Goal: Task Accomplishment & Management: Manage account settings

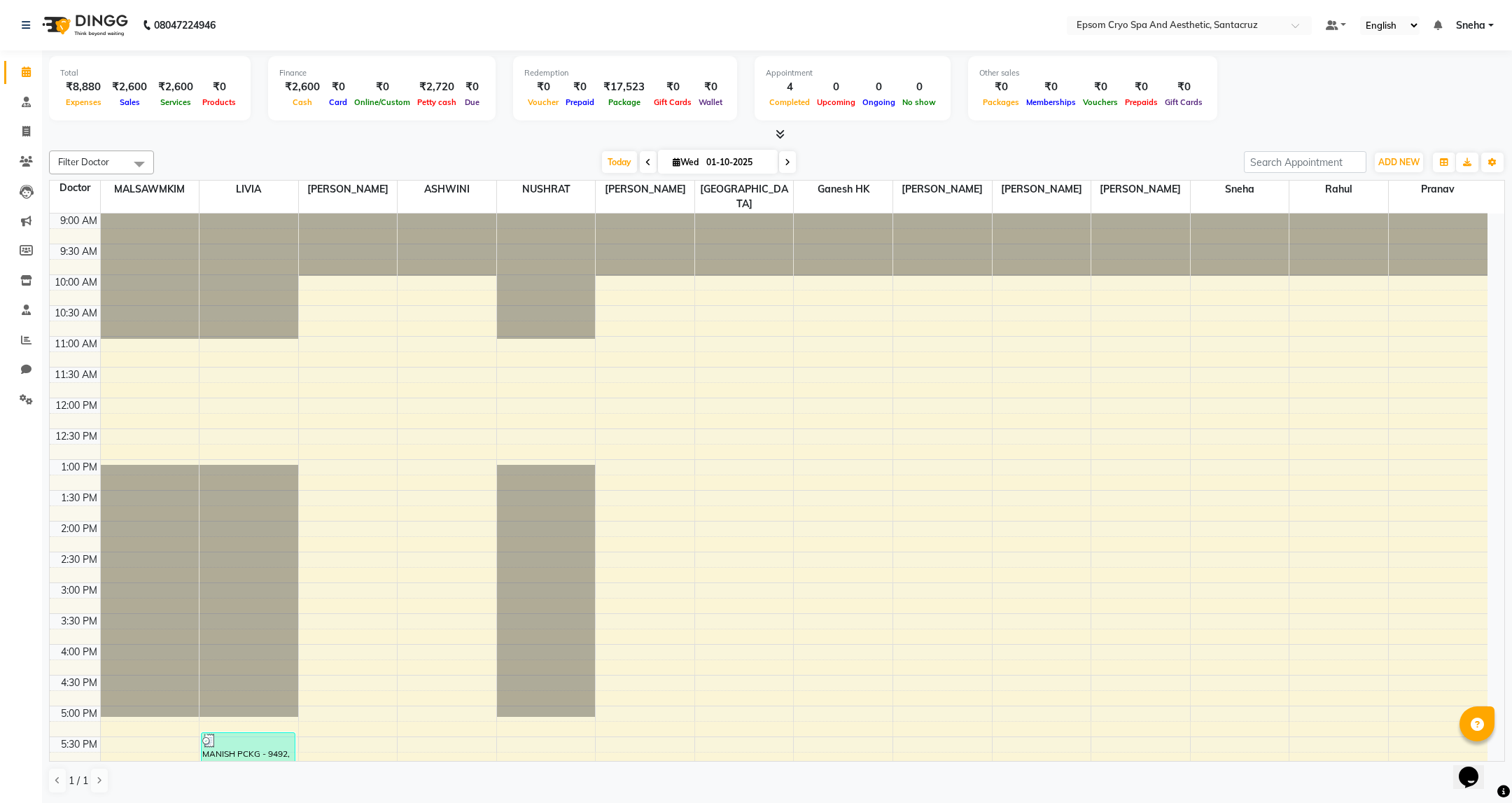
scroll to position [318, 0]
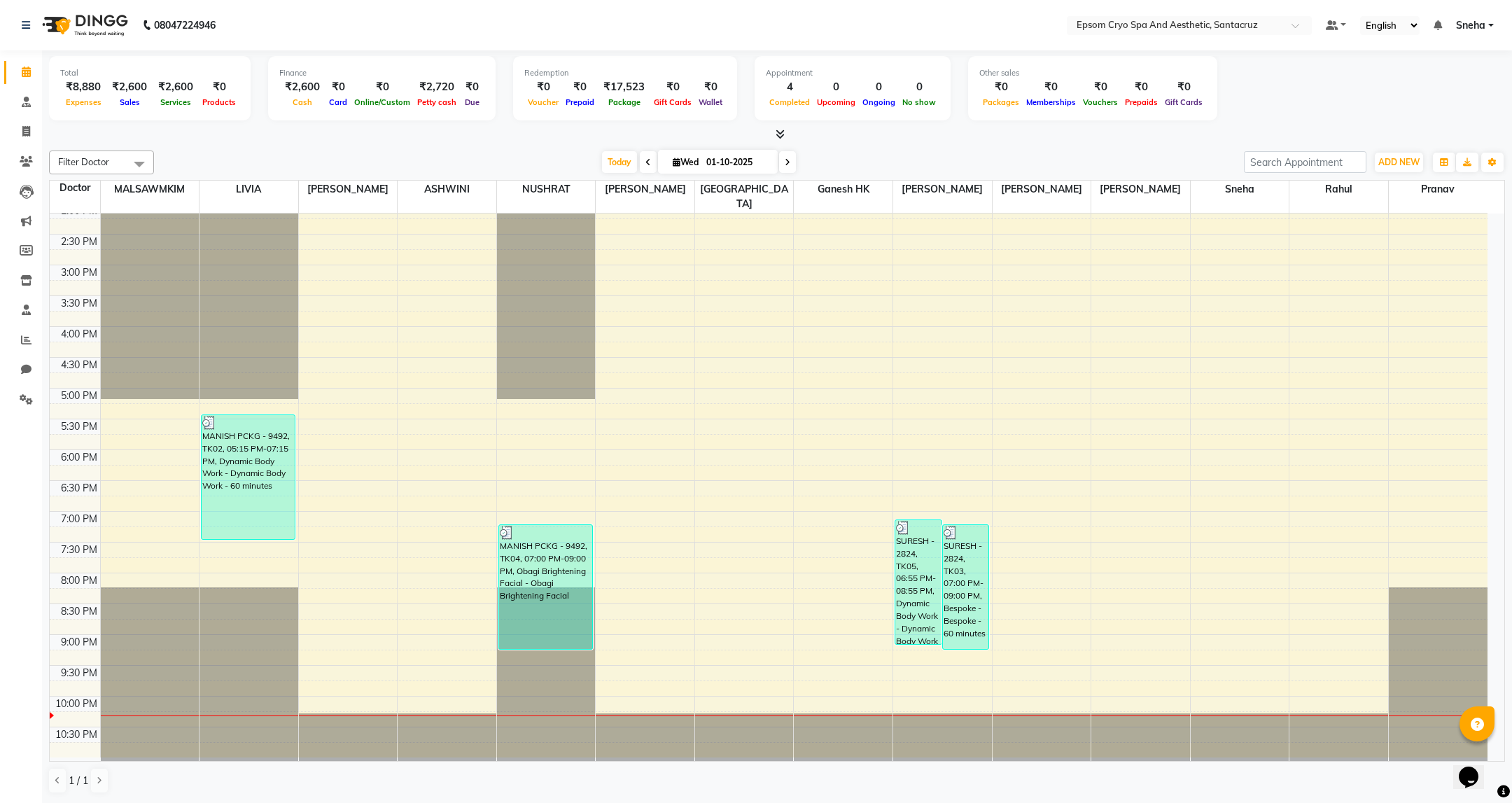
click at [265, 707] on div at bounding box center [249, 682] width 98 height 189
click at [269, 708] on div at bounding box center [249, 682] width 98 height 189
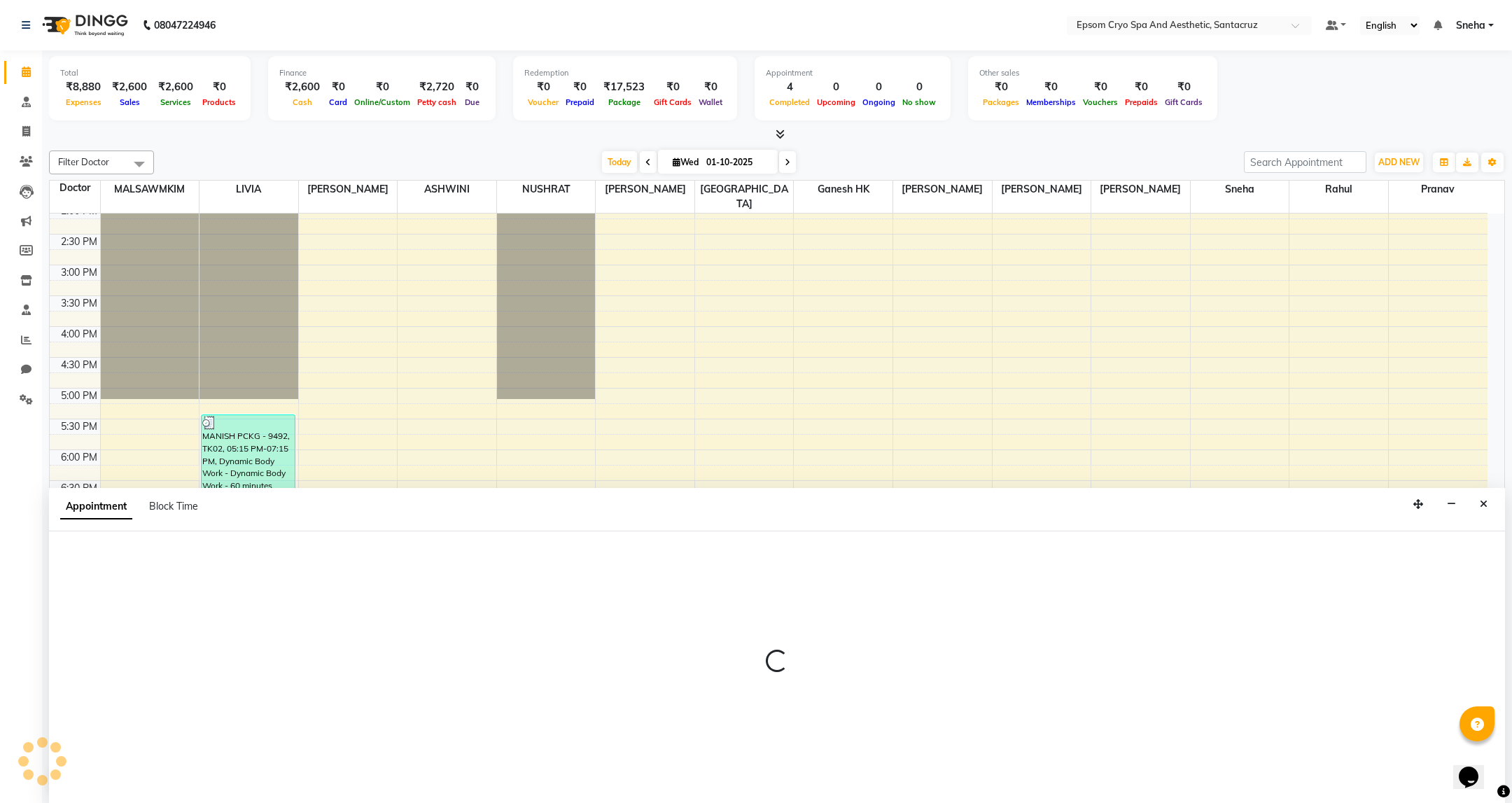
select select "72611"
select select "tentative"
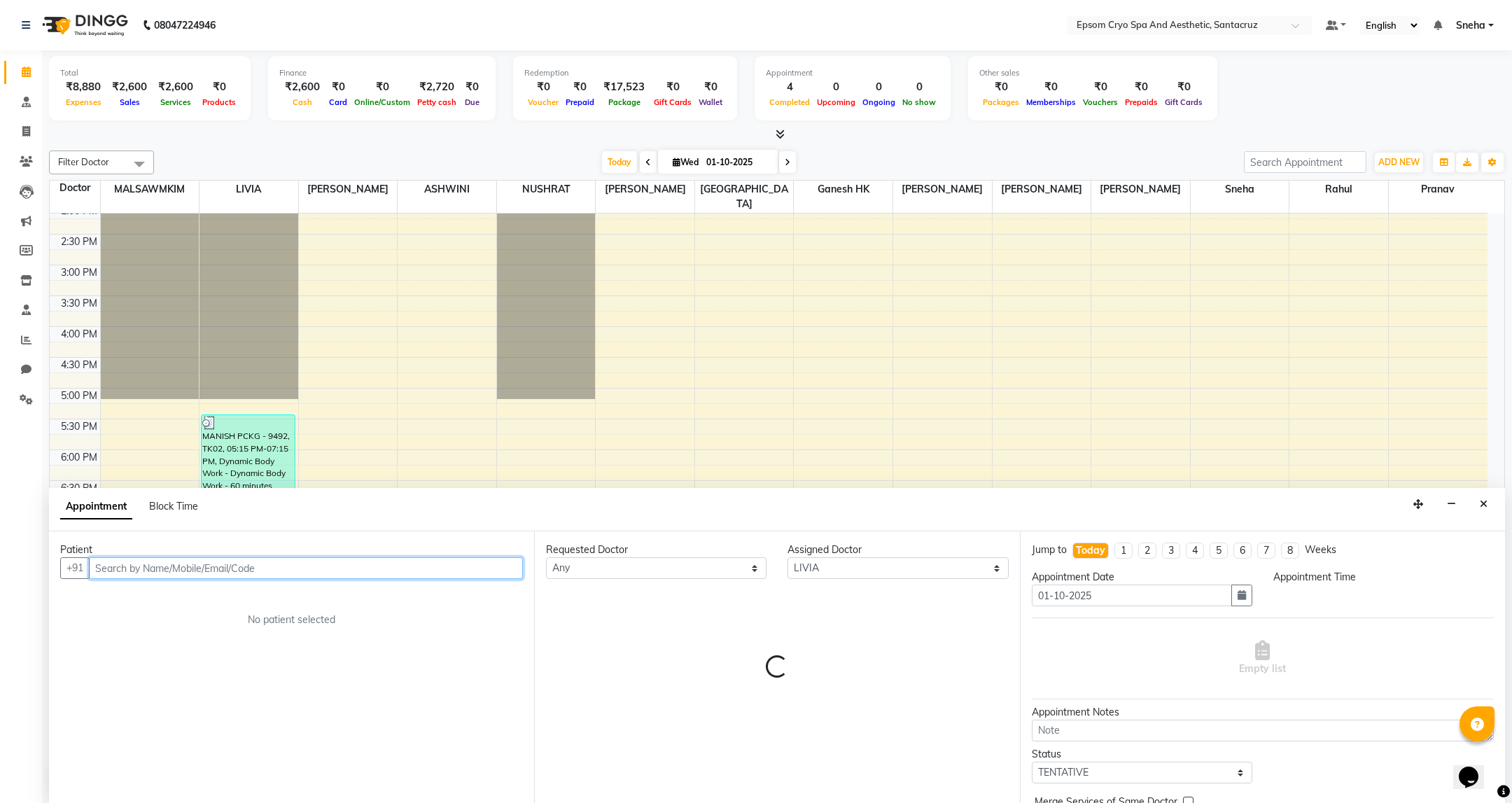
select select "1305"
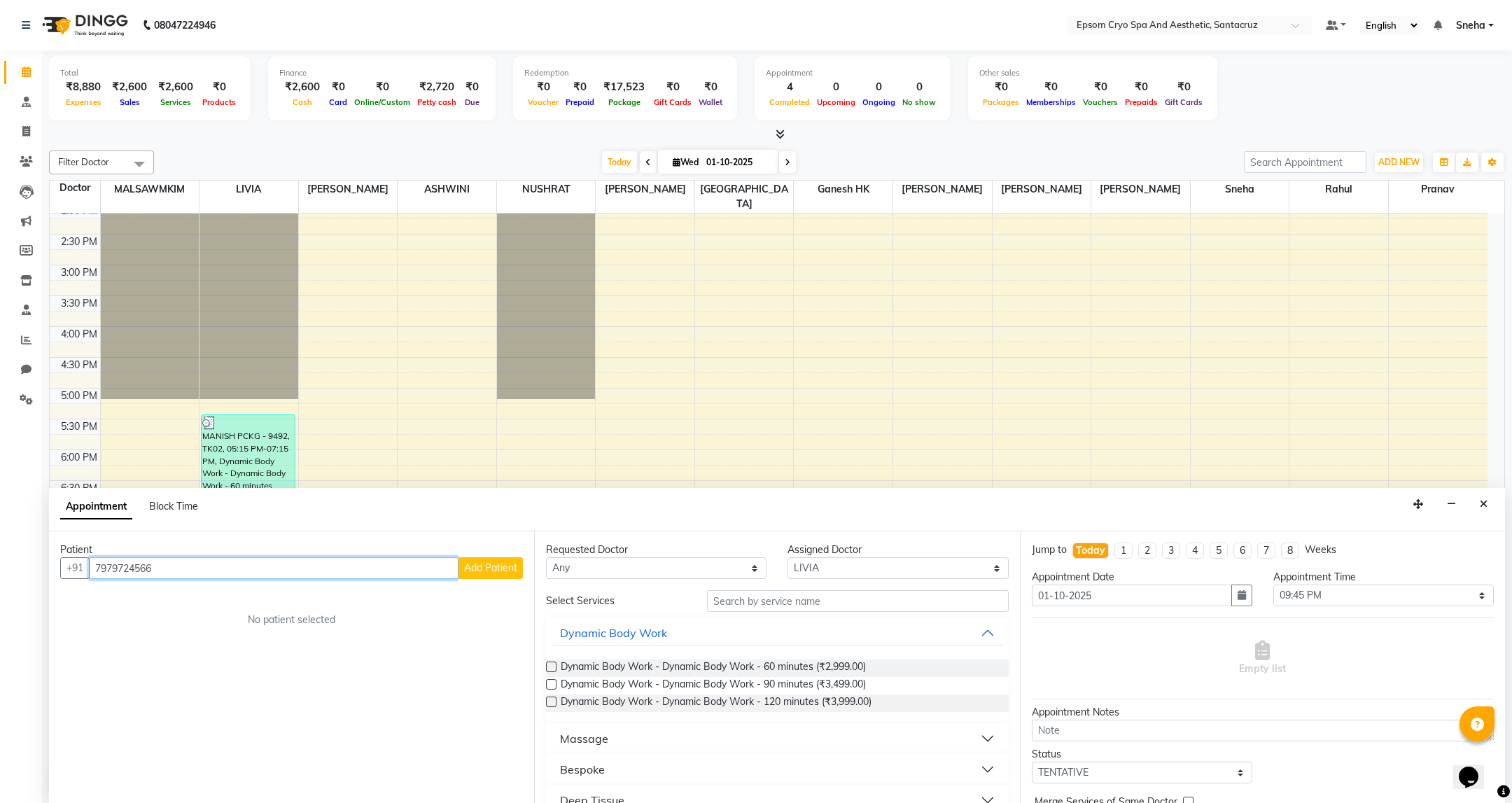
type input "7979724566"
click at [490, 576] on button "Add Patient" at bounding box center [491, 568] width 65 height 22
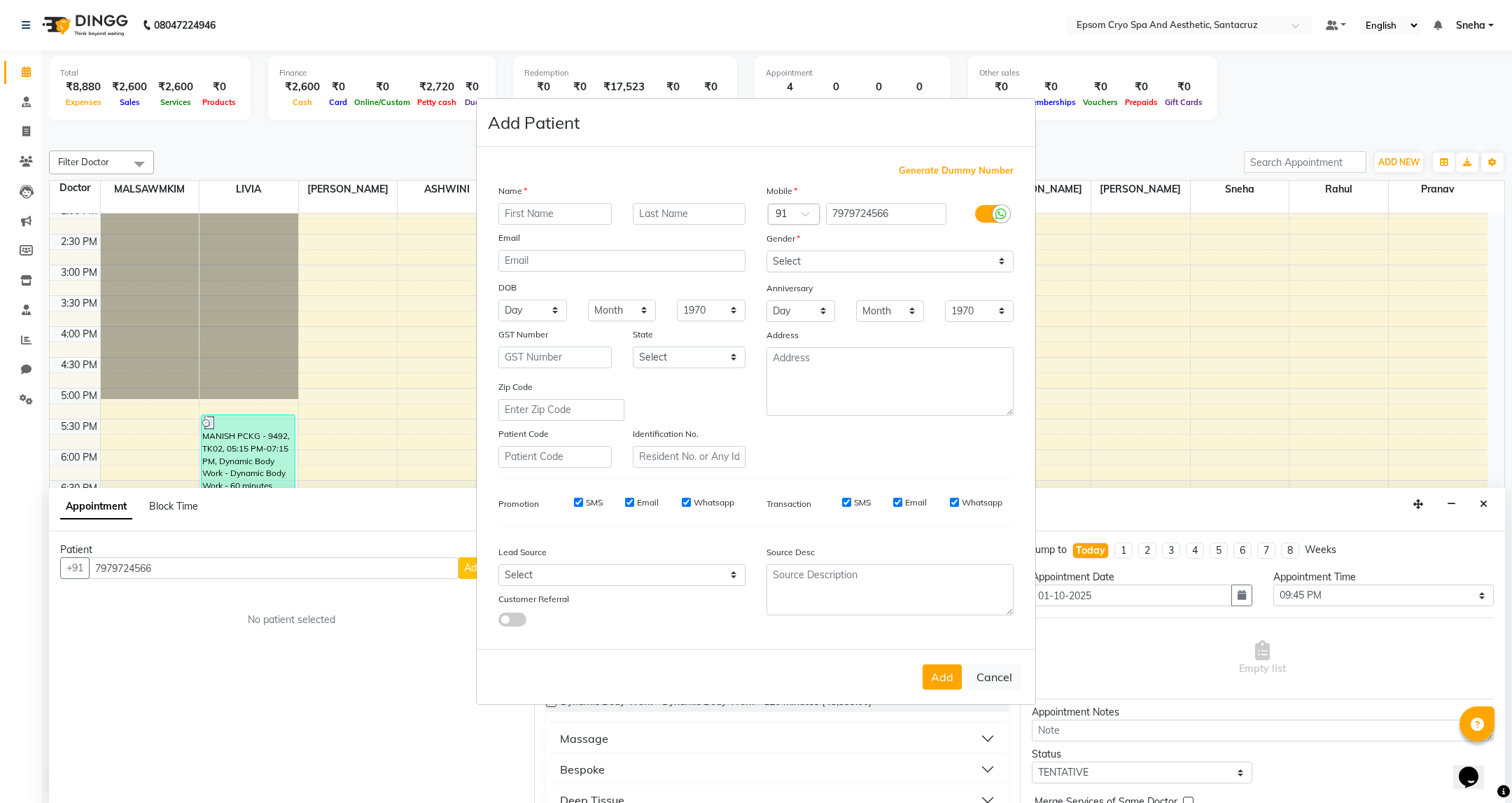
click at [549, 217] on input "text" at bounding box center [554, 214] width 113 height 22
type input "[PERSON_NAME]"
click at [868, 255] on select "Select [DEMOGRAPHIC_DATA] [DEMOGRAPHIC_DATA] Other Prefer Not To Say" at bounding box center [890, 261] width 248 height 22
select select "[DEMOGRAPHIC_DATA]"
click at [766, 252] on select "Select [DEMOGRAPHIC_DATA] [DEMOGRAPHIC_DATA] Other Prefer Not To Say" at bounding box center [890, 261] width 248 height 22
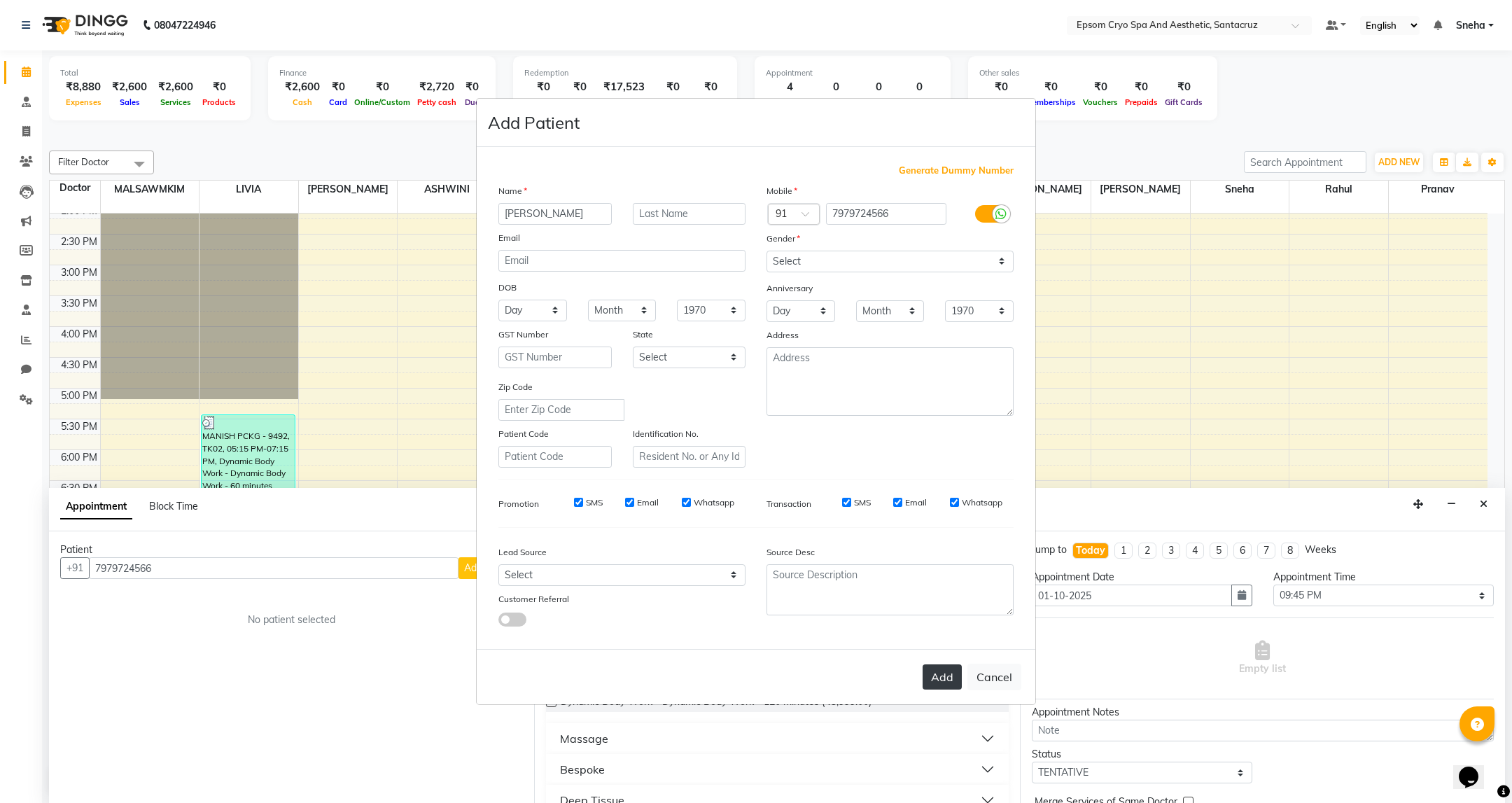
click at [945, 675] on button "Add" at bounding box center [942, 677] width 39 height 26
select select
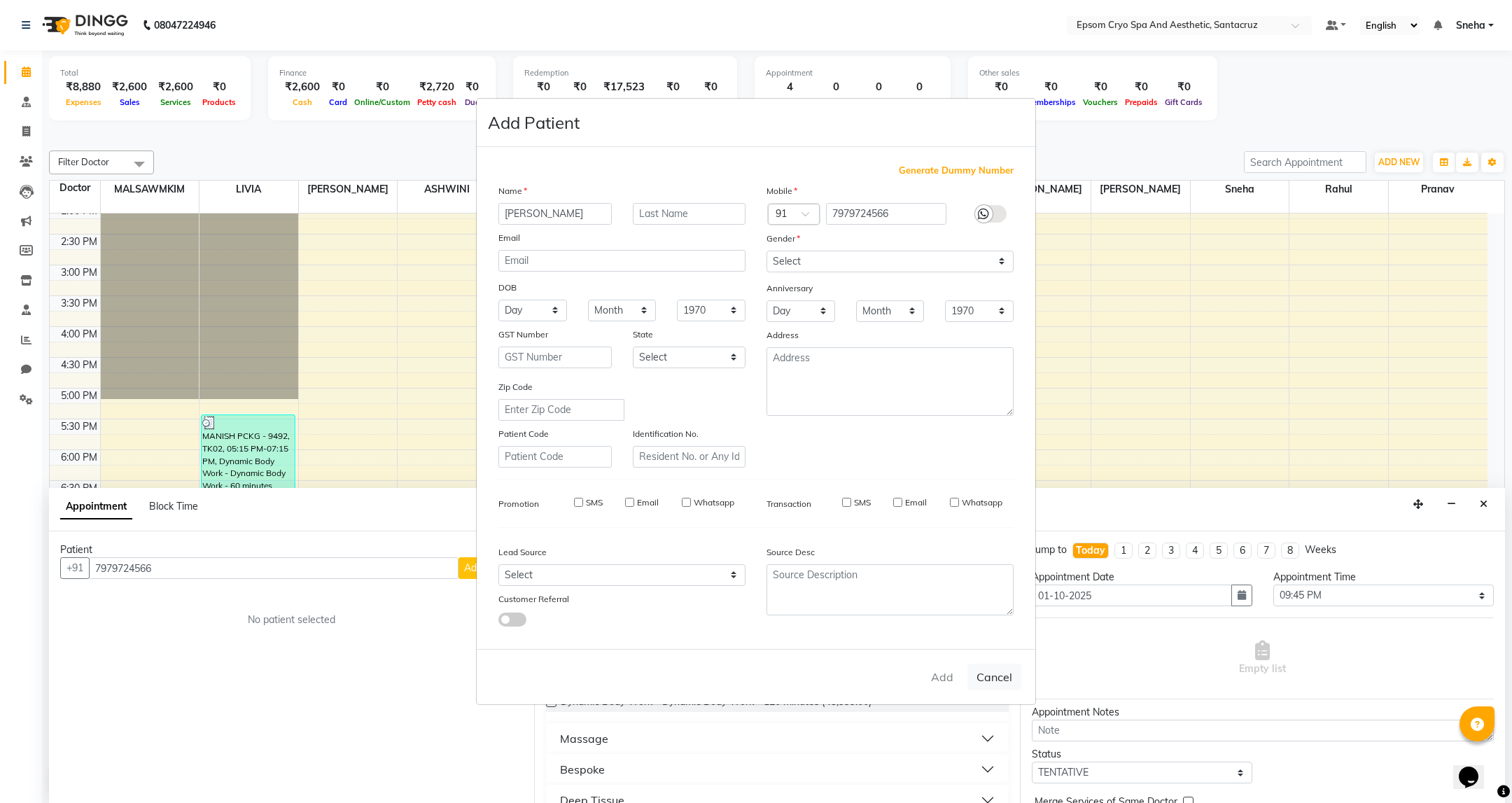
select select
checkbox input "false"
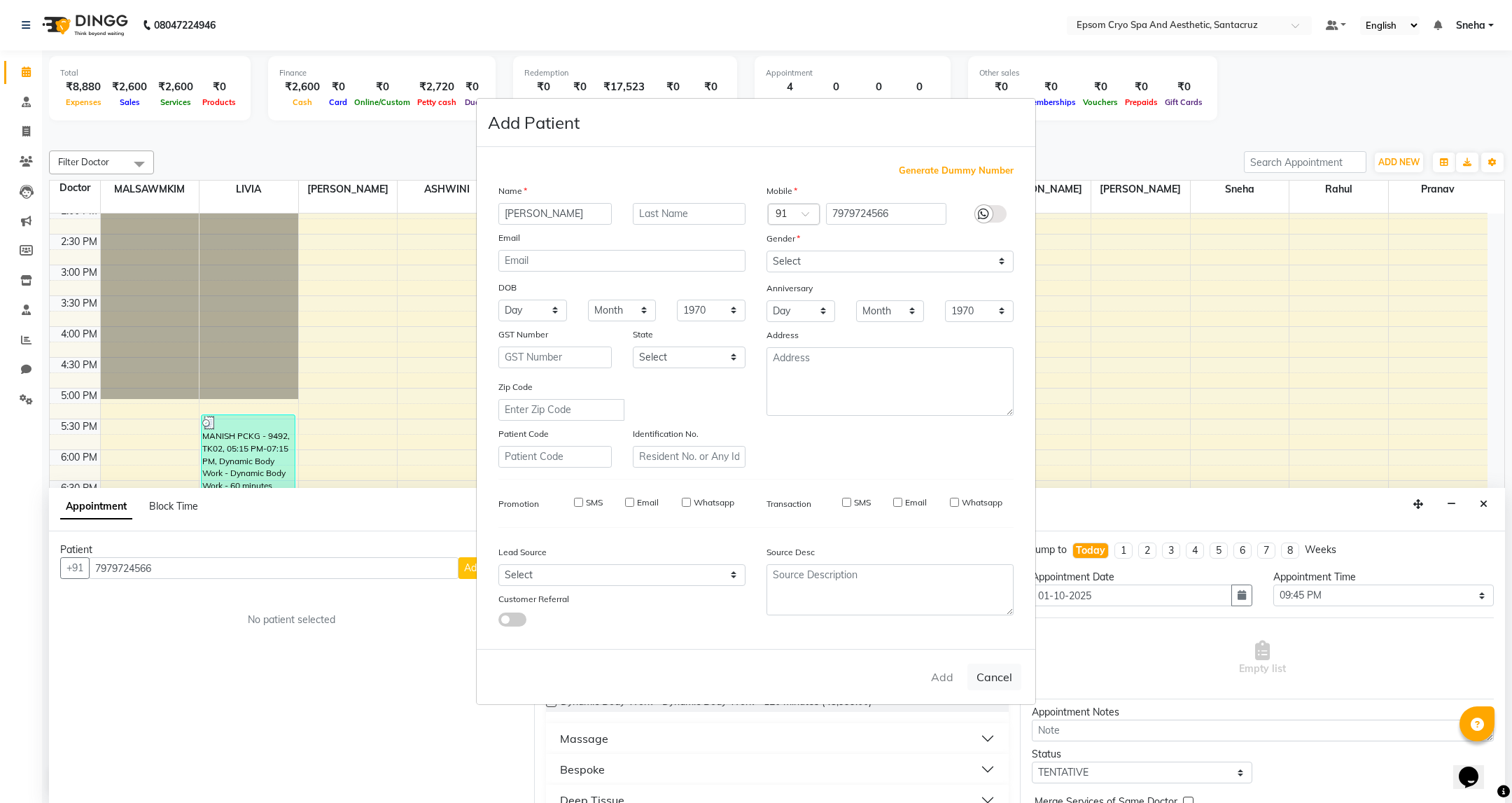
checkbox input "false"
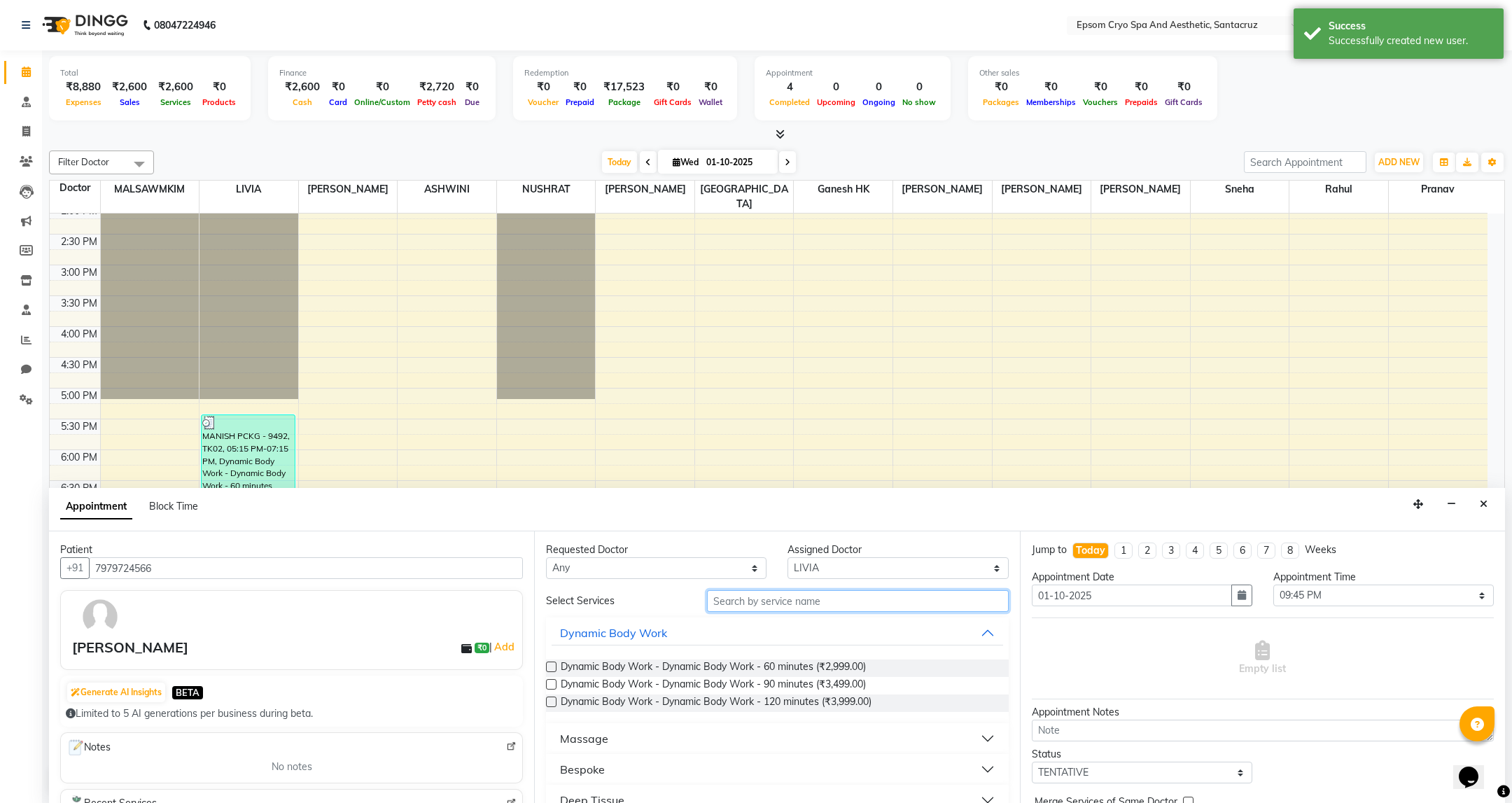
click at [812, 605] on input "text" at bounding box center [858, 602] width 301 height 22
type input "dee"
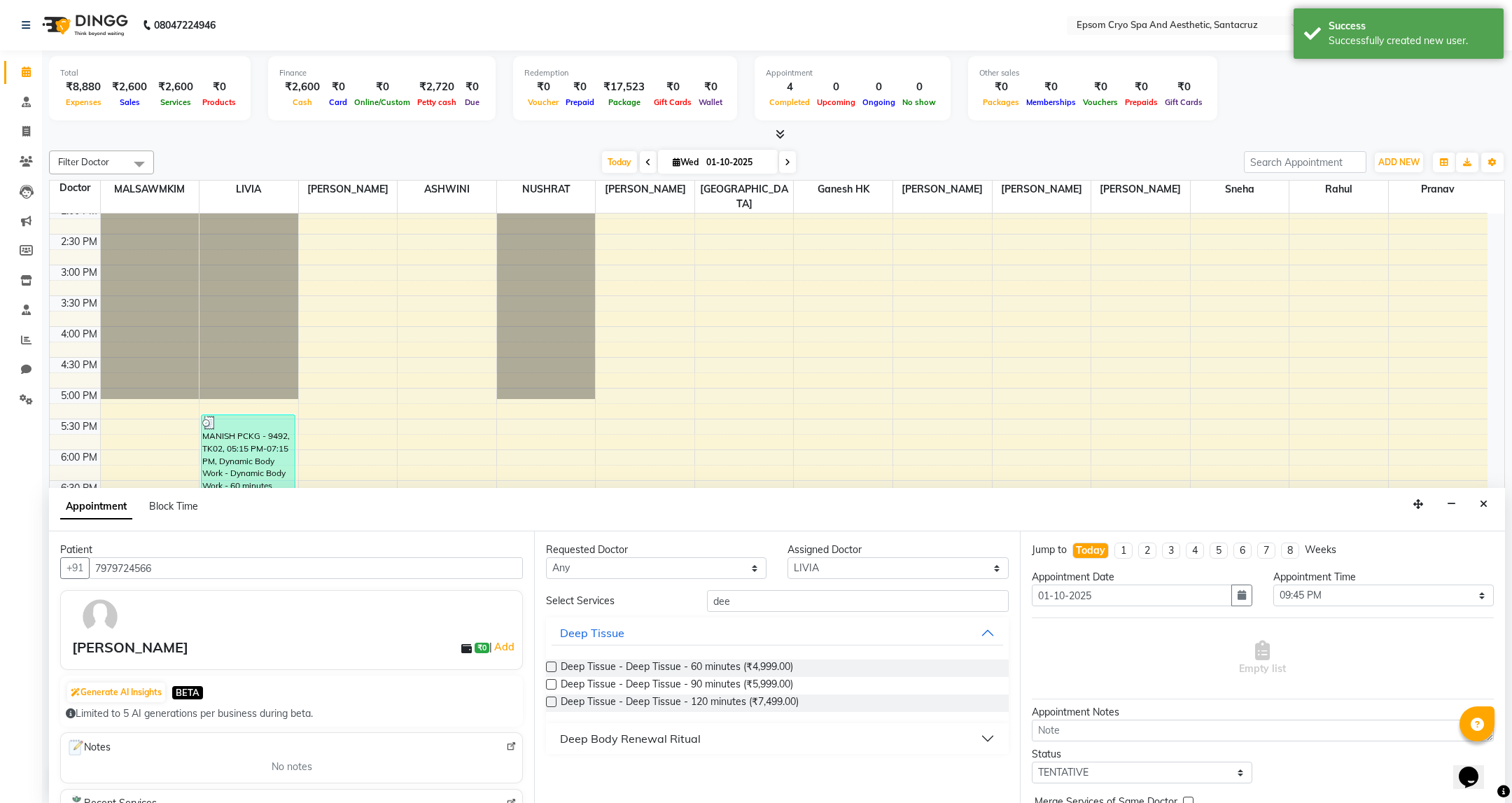
click at [553, 668] on label at bounding box center [551, 666] width 11 height 11
click at [553, 668] on input "checkbox" at bounding box center [550, 668] width 9 height 9
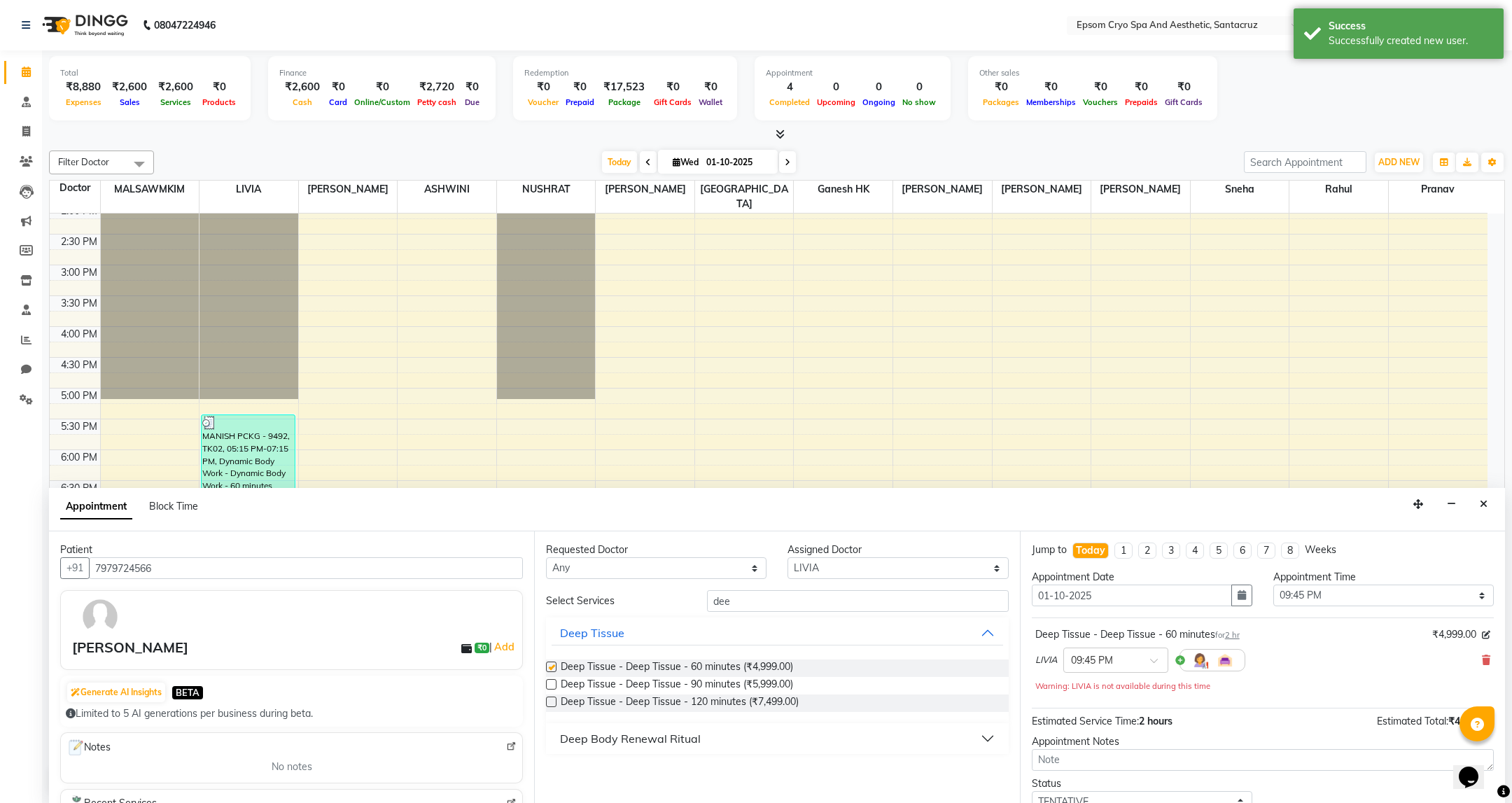
checkbox input "false"
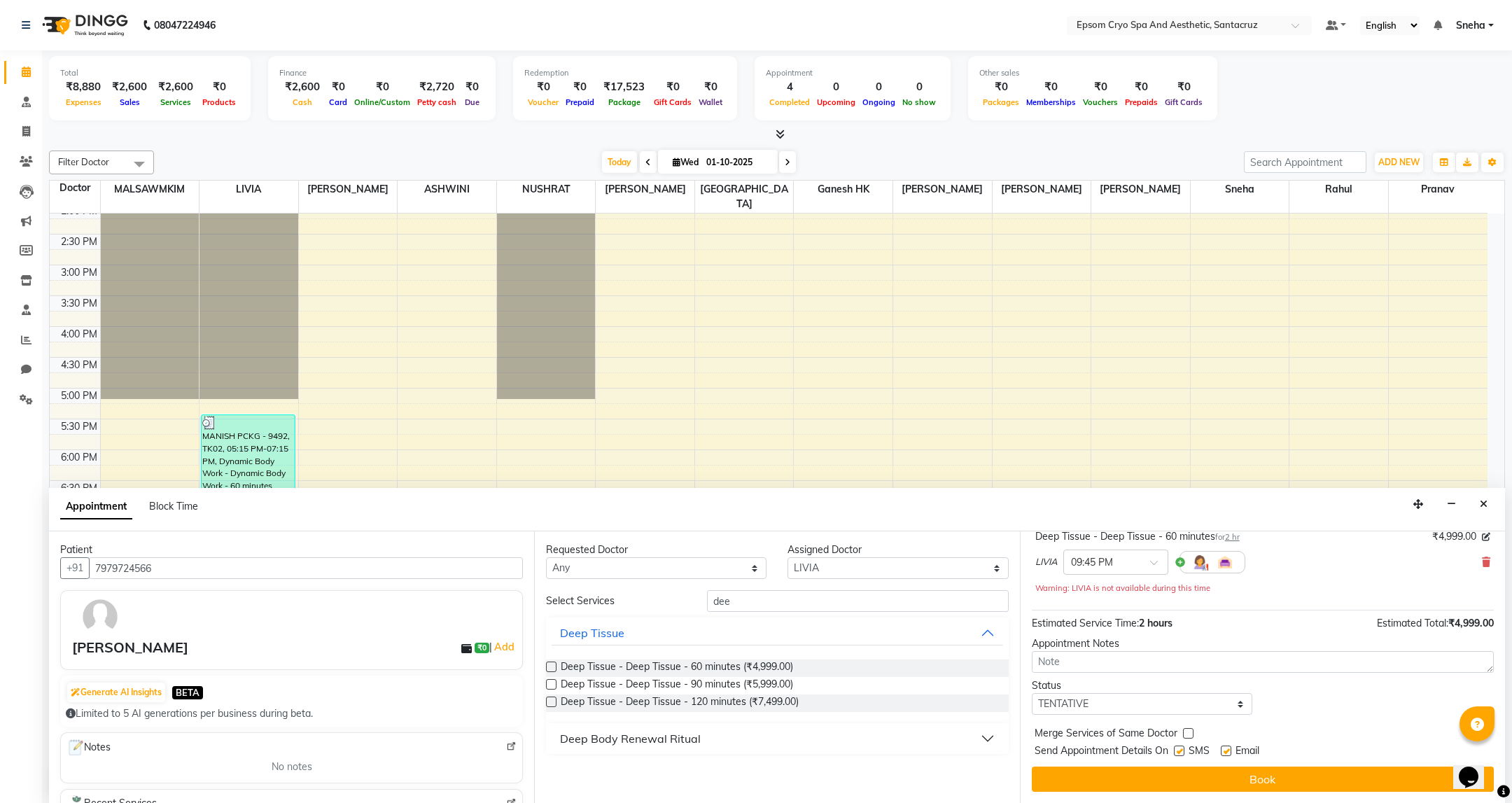
scroll to position [0, 0]
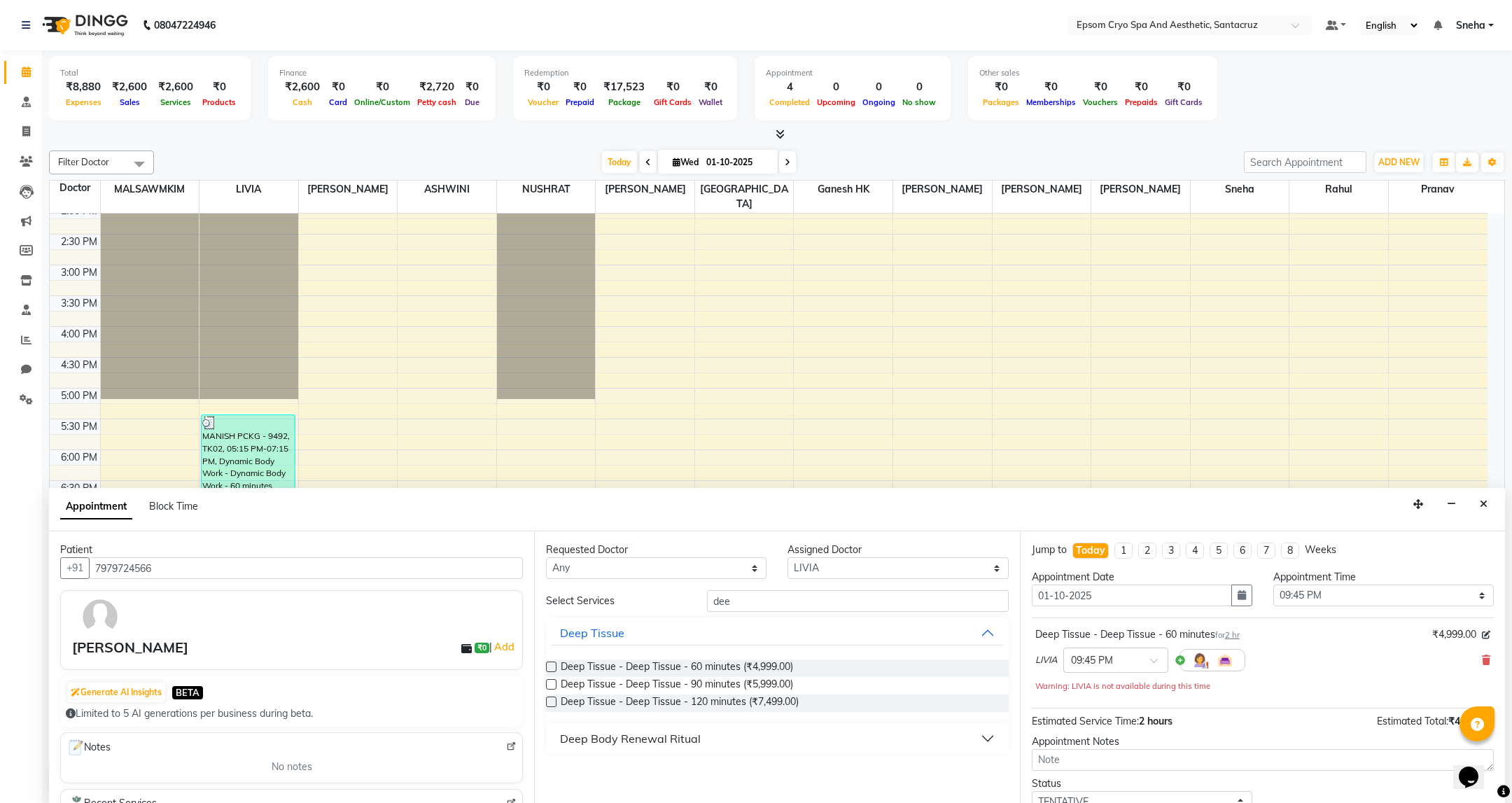
click at [1443, 633] on span "₹4,999.00" at bounding box center [1454, 635] width 44 height 15
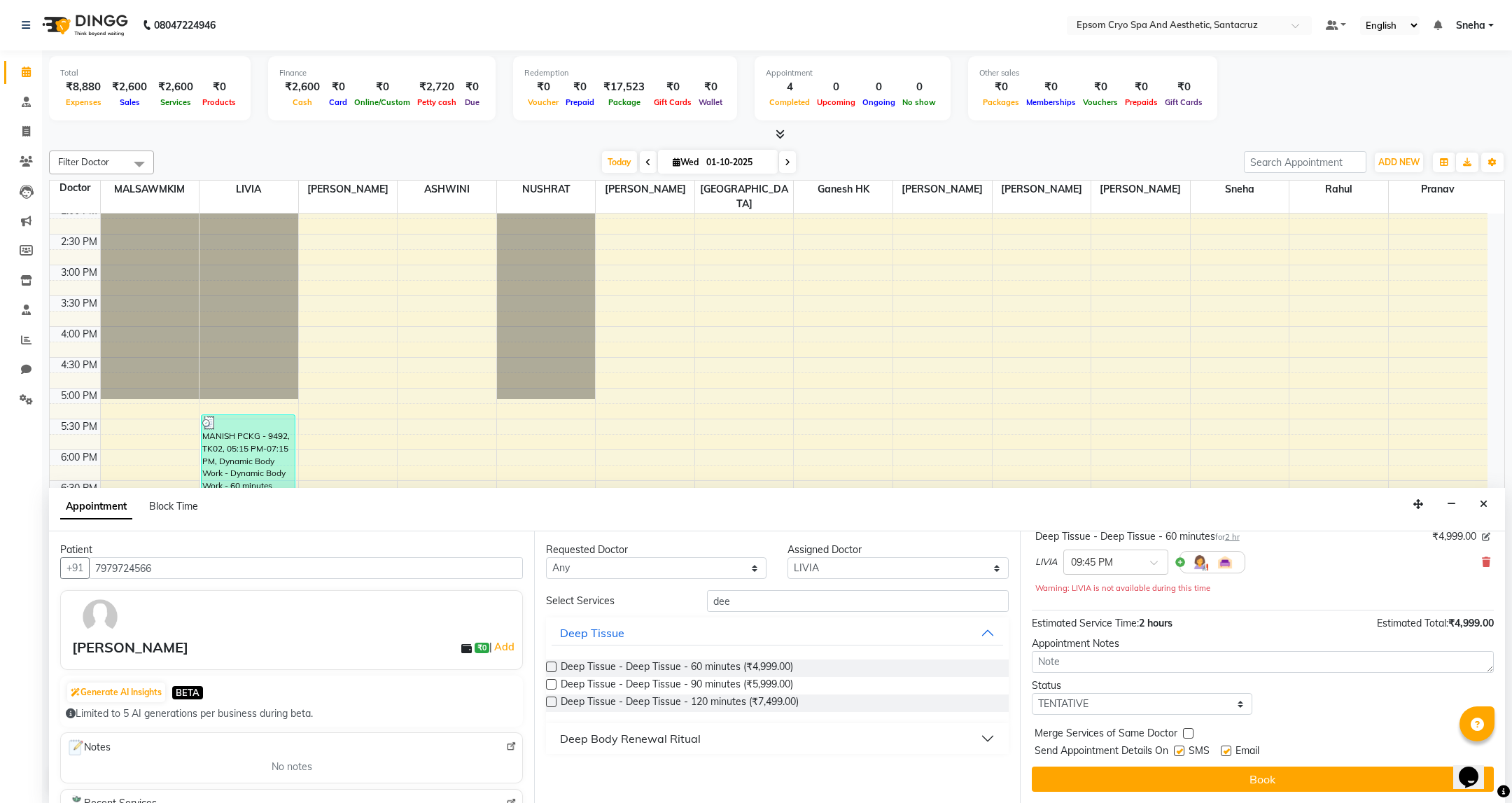
click at [1483, 539] on icon at bounding box center [1486, 537] width 9 height 9
click at [1449, 538] on input "4999" at bounding box center [1451, 535] width 56 height 22
type input "4"
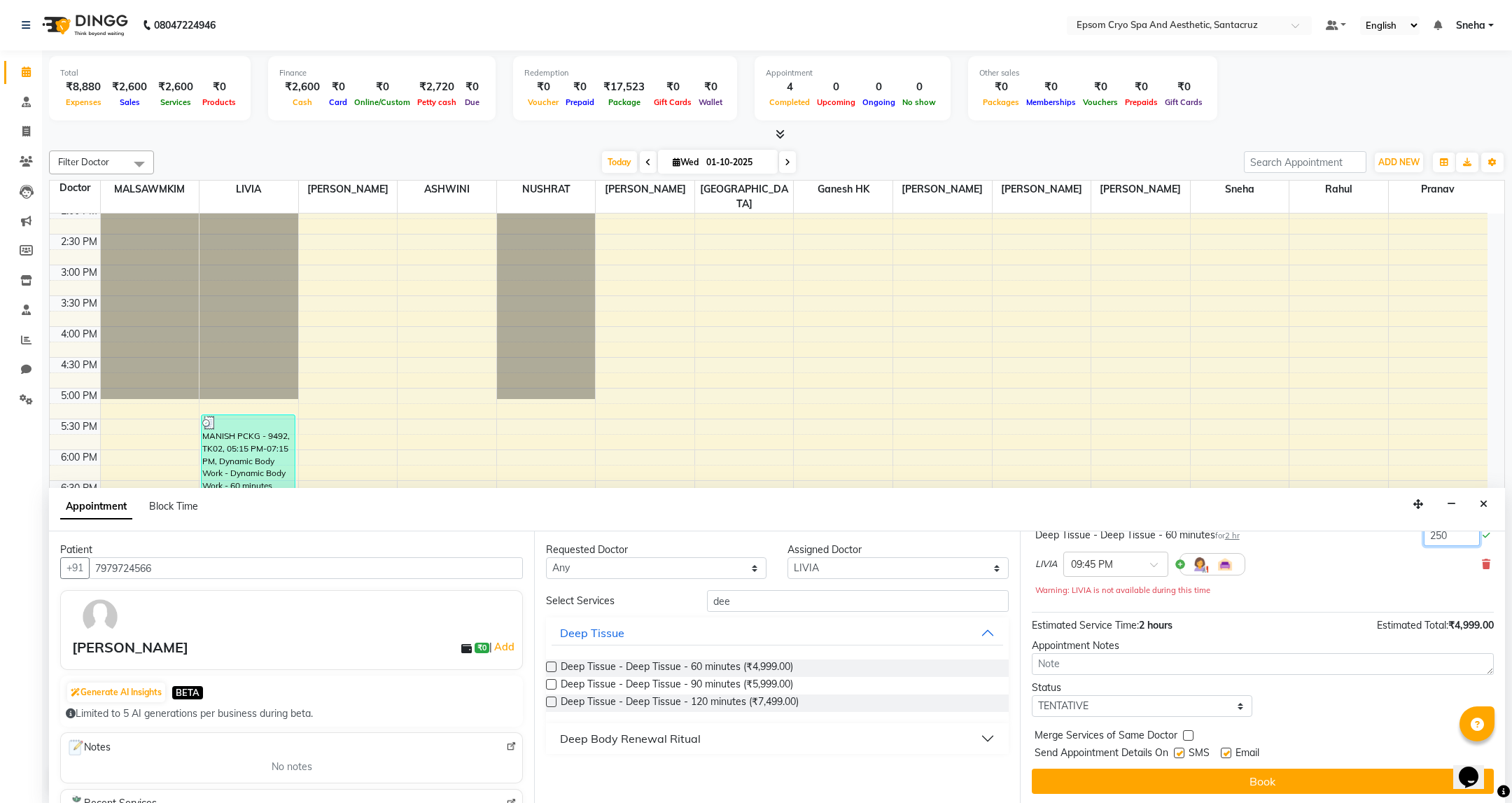
type input "2500"
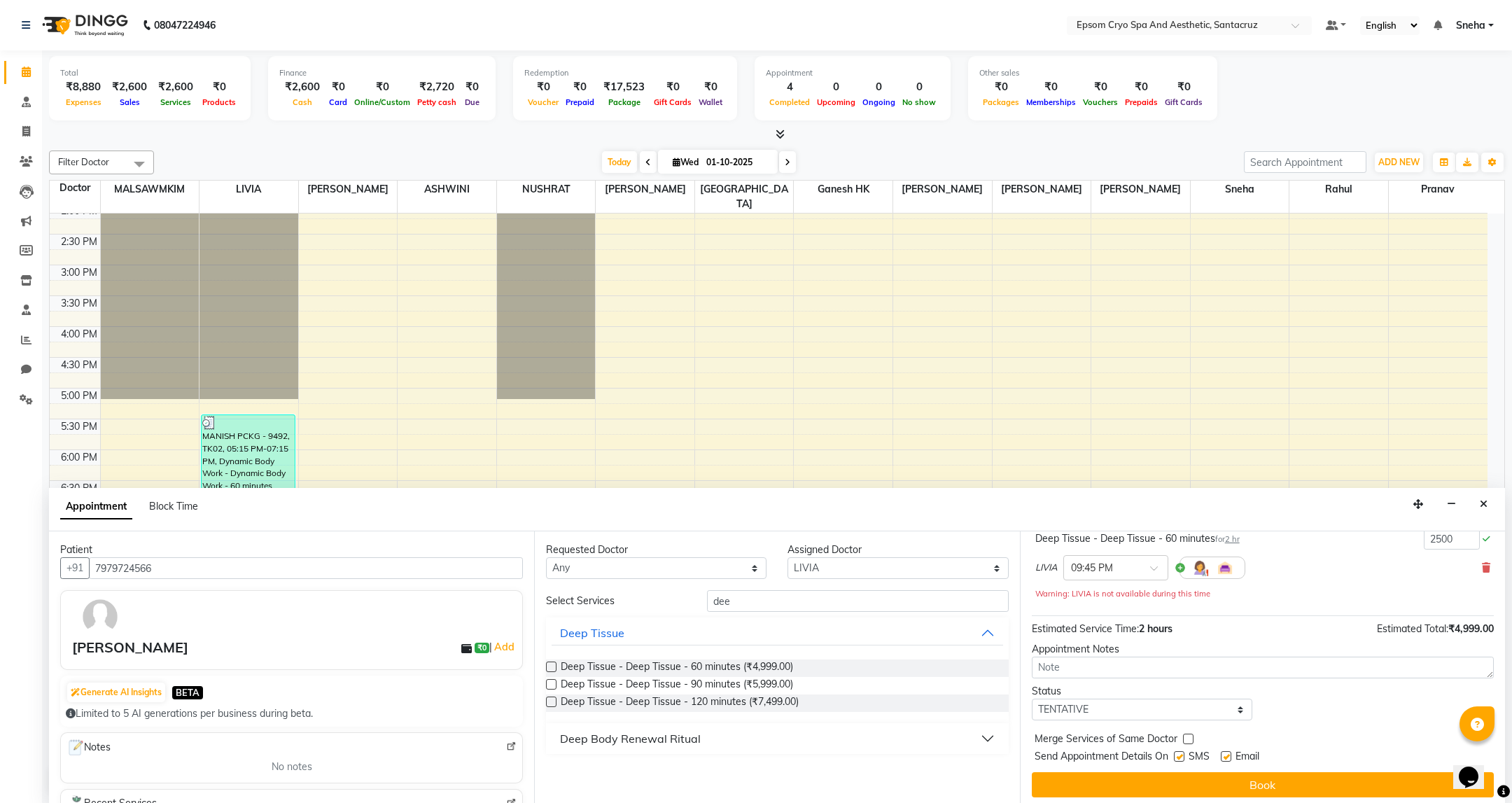
click at [1339, 565] on div "LIVIA × 09:45 PM" at bounding box center [1262, 567] width 455 height 36
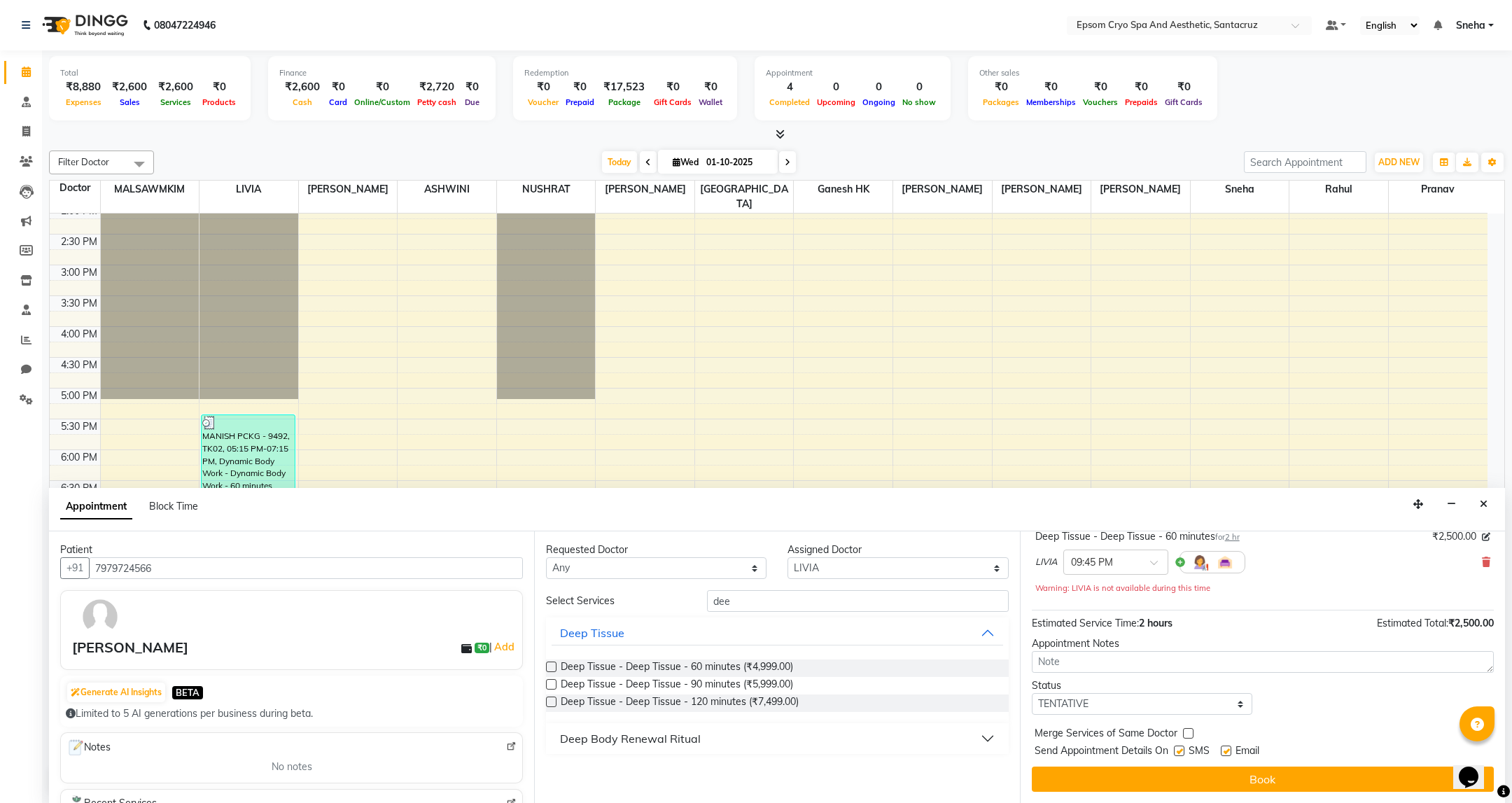
scroll to position [101, 0]
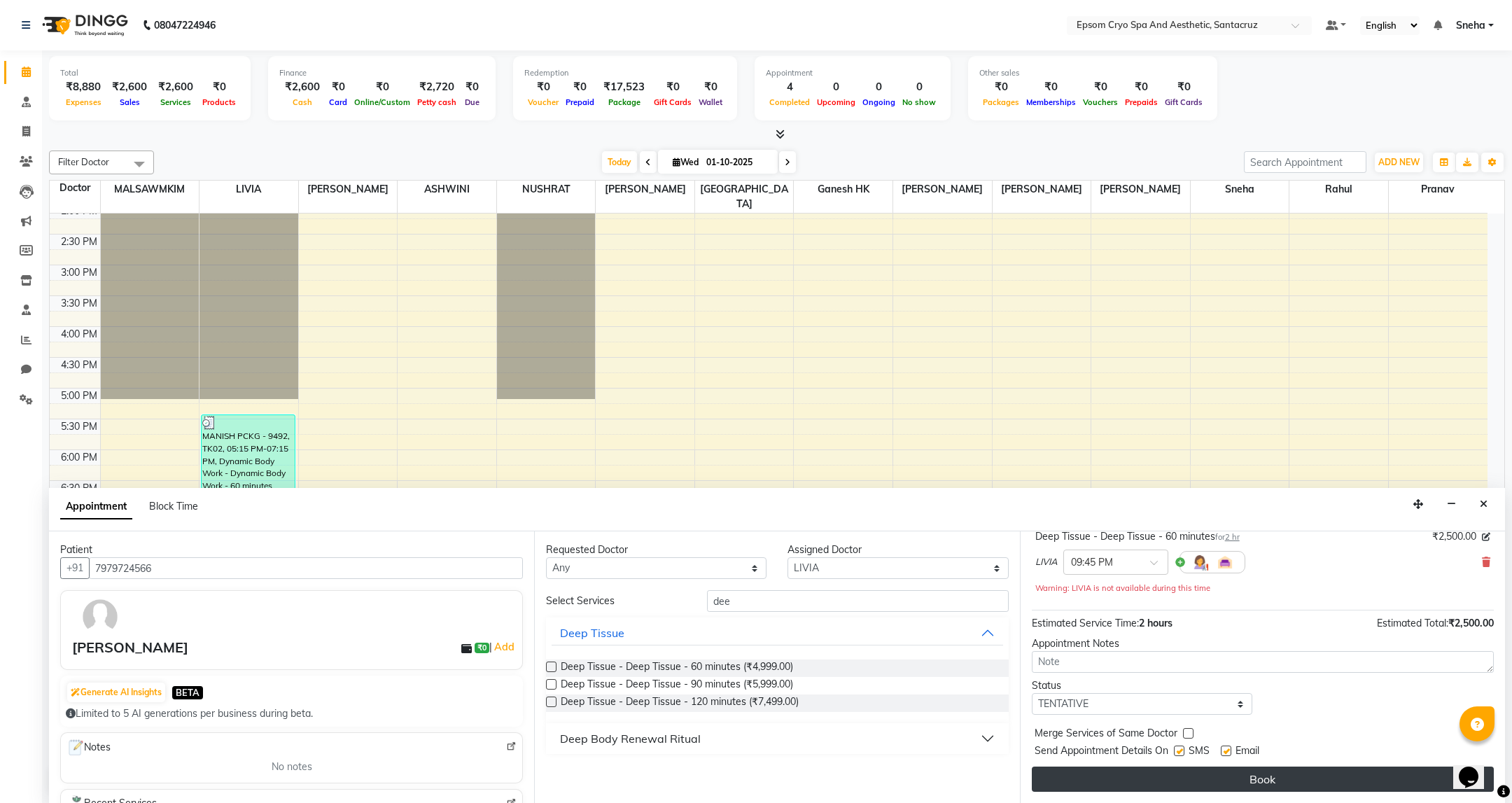
click at [1288, 780] on button "Book" at bounding box center [1262, 779] width 462 height 26
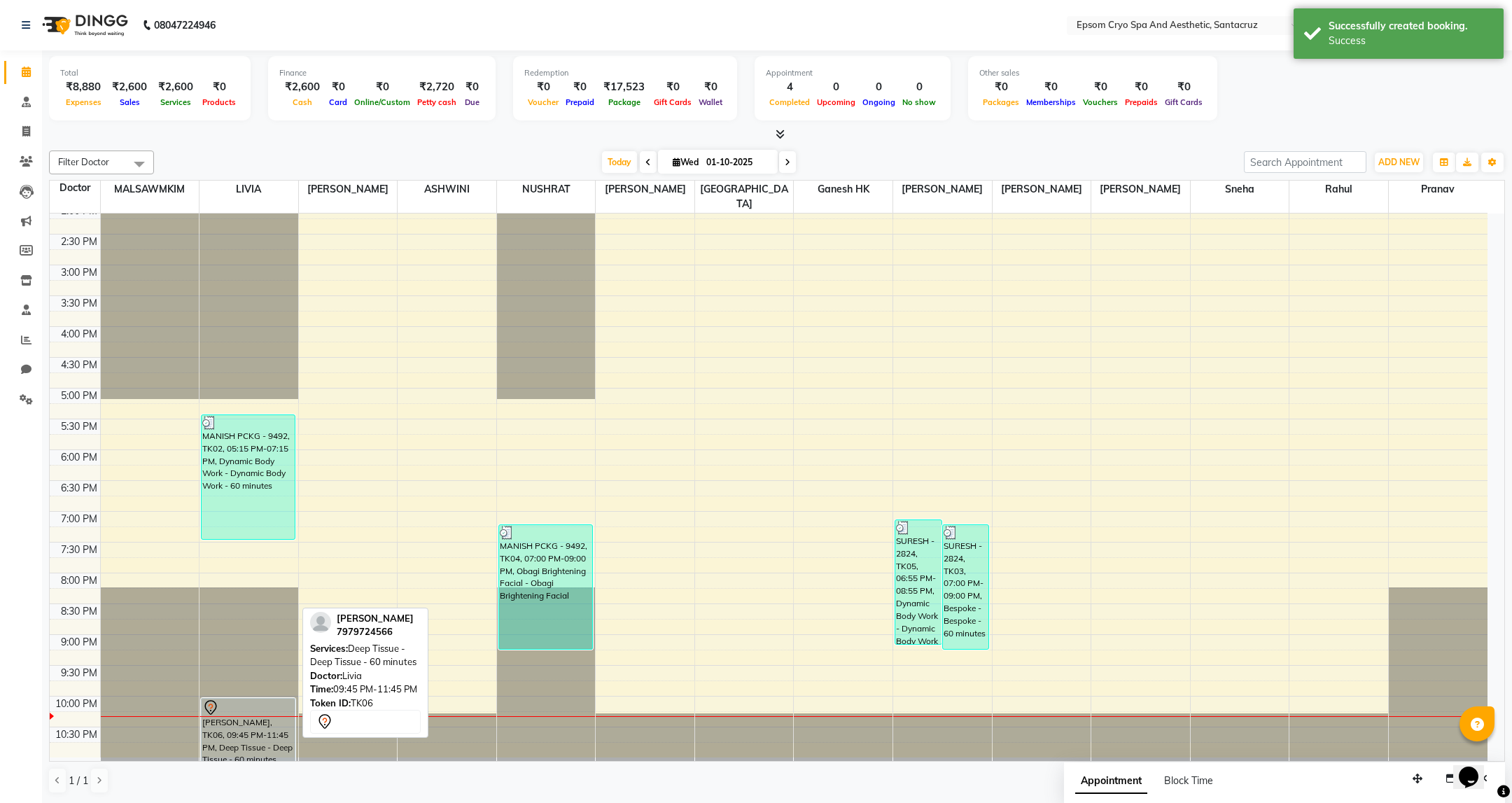
click at [235, 719] on div "[PERSON_NAME], TK06, 09:45 PM-11:45 PM, Deep Tissue - Deep Tissue - 60 minutes" at bounding box center [248, 737] width 93 height 77
select select "7"
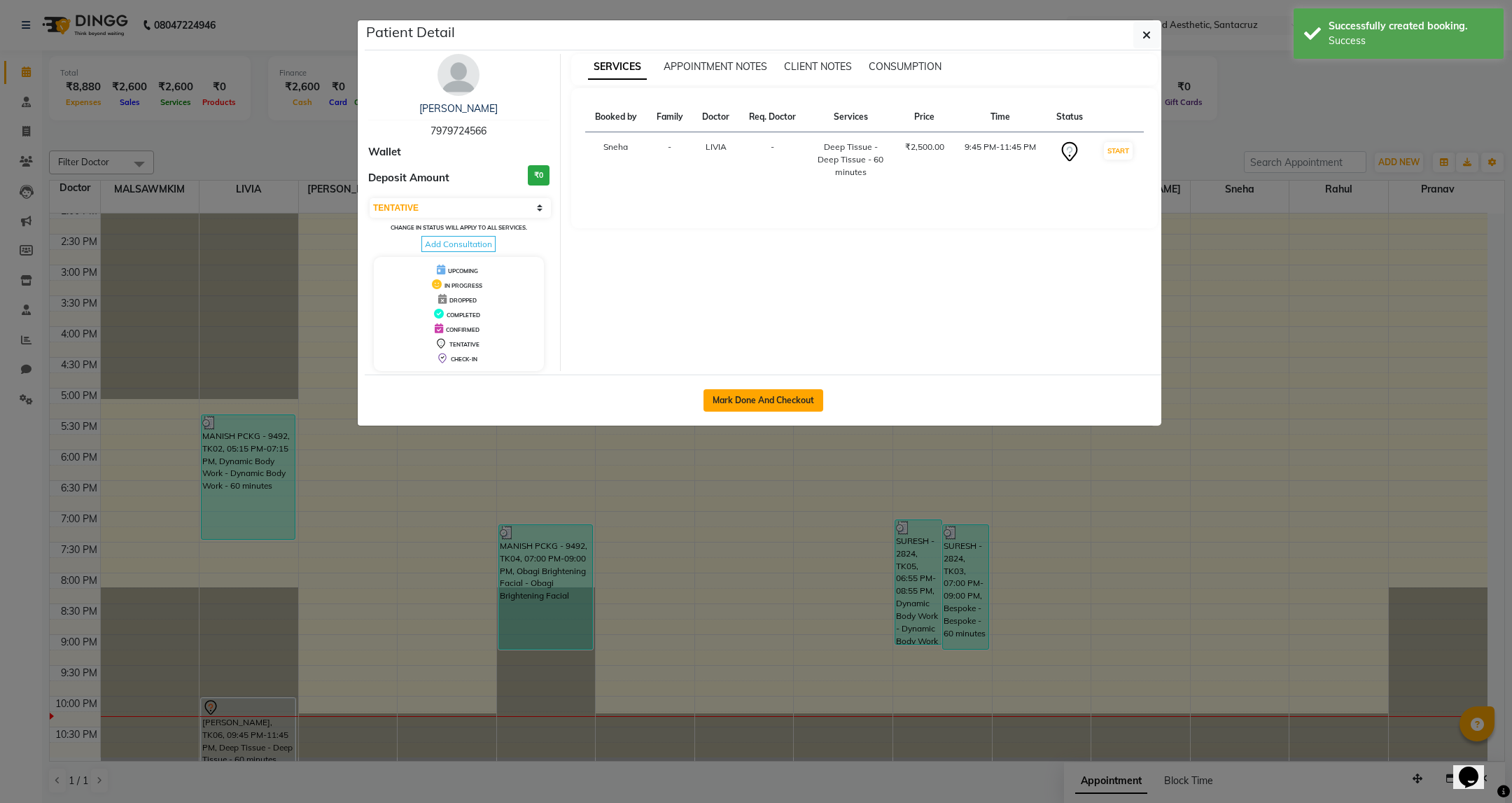
click at [766, 399] on button "Mark Done And Checkout" at bounding box center [763, 400] width 120 height 23
select select "8028"
select select "service"
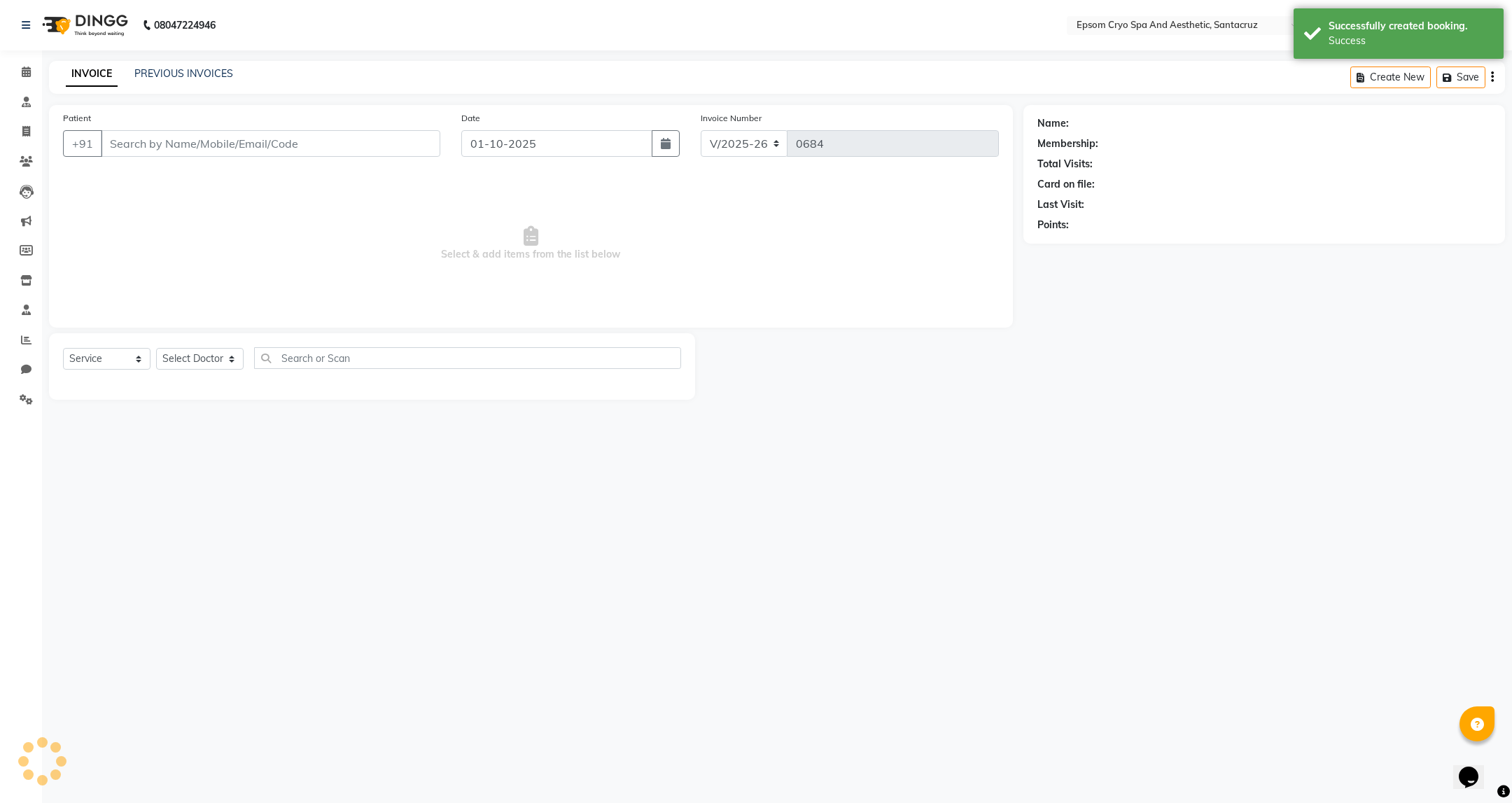
select select "3"
type input "7979724566"
select select "72611"
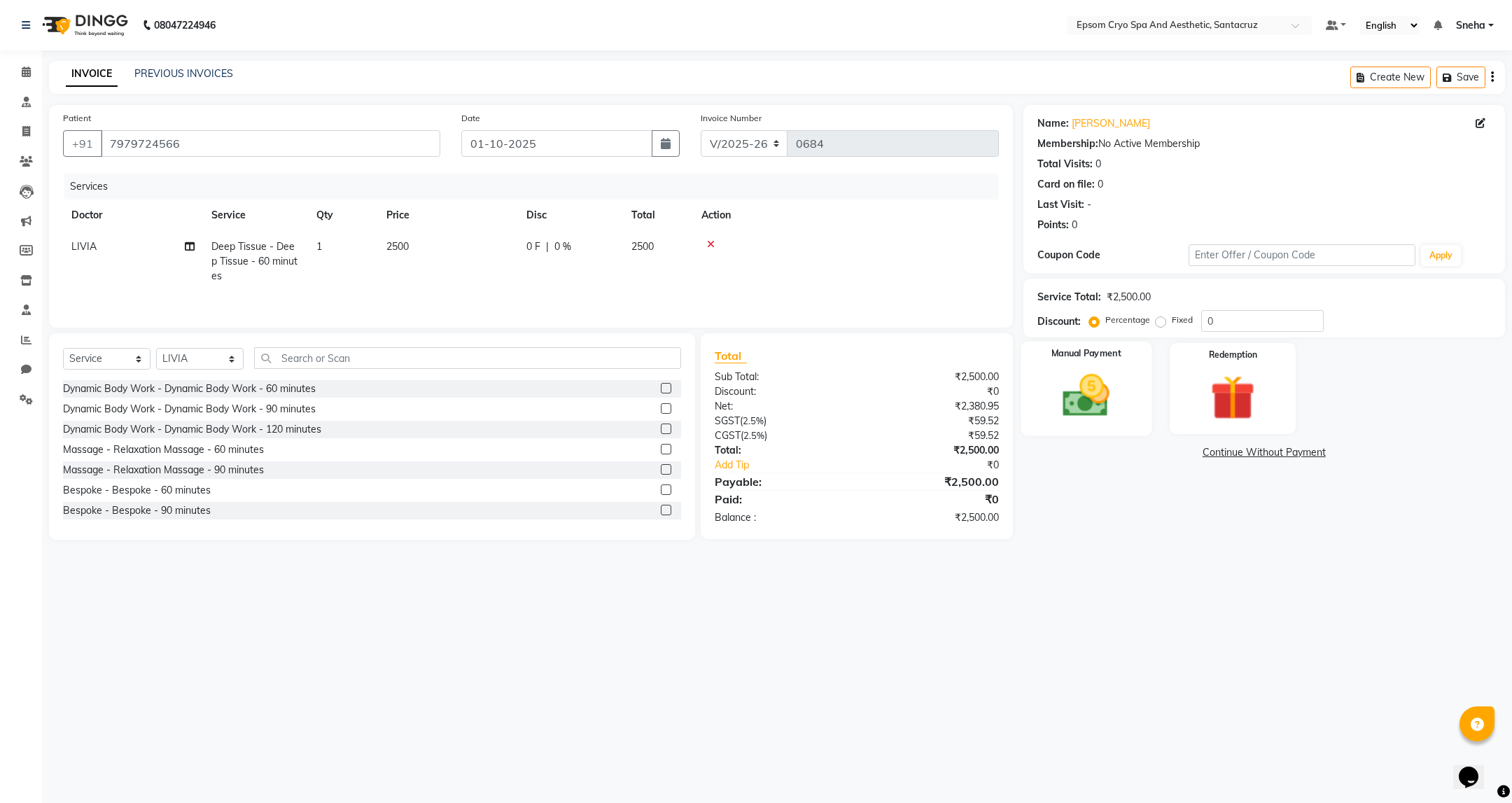
click at [1091, 385] on img at bounding box center [1087, 396] width 77 height 54
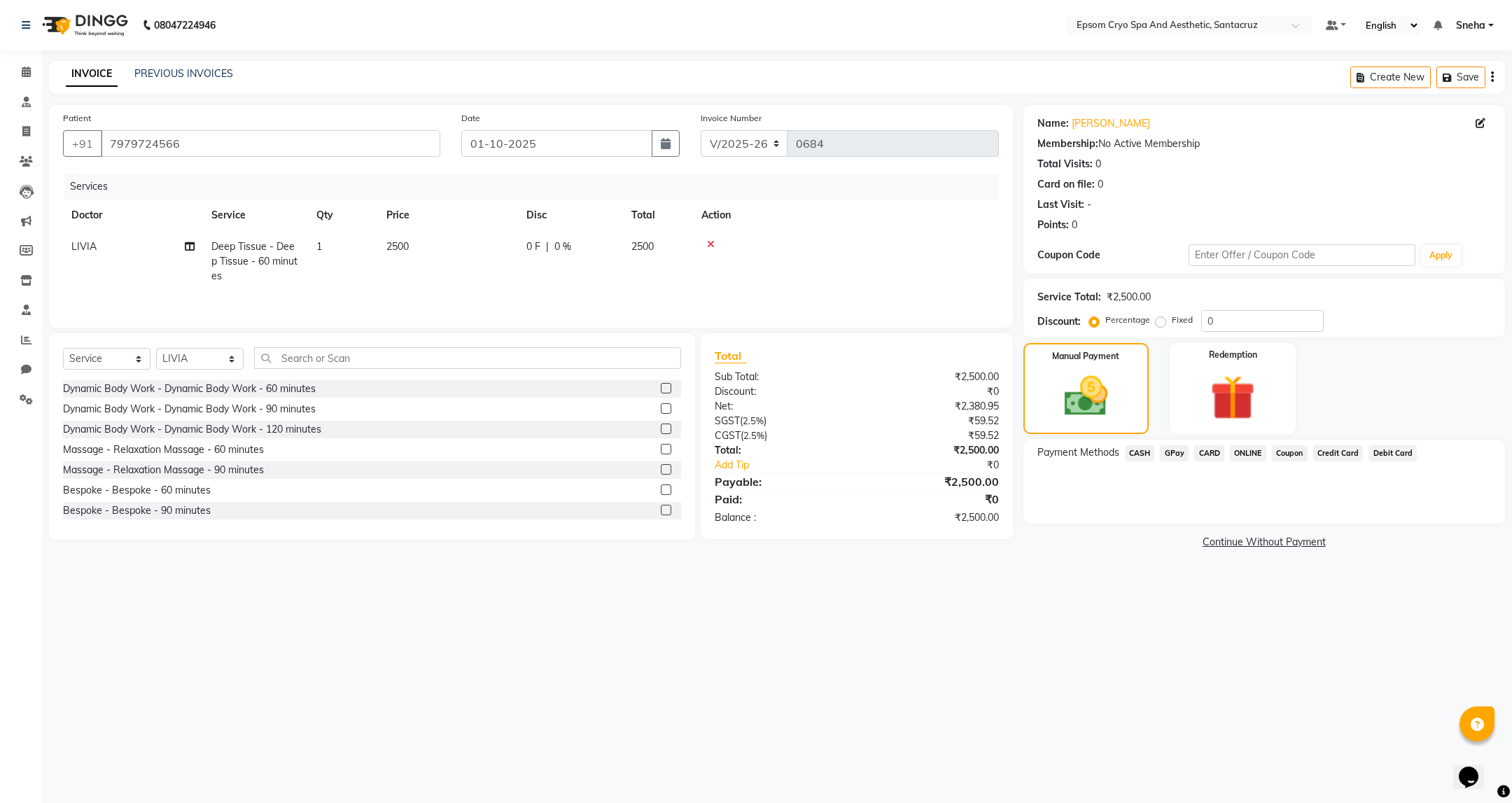
click at [1137, 452] on span "CASH" at bounding box center [1140, 453] width 30 height 16
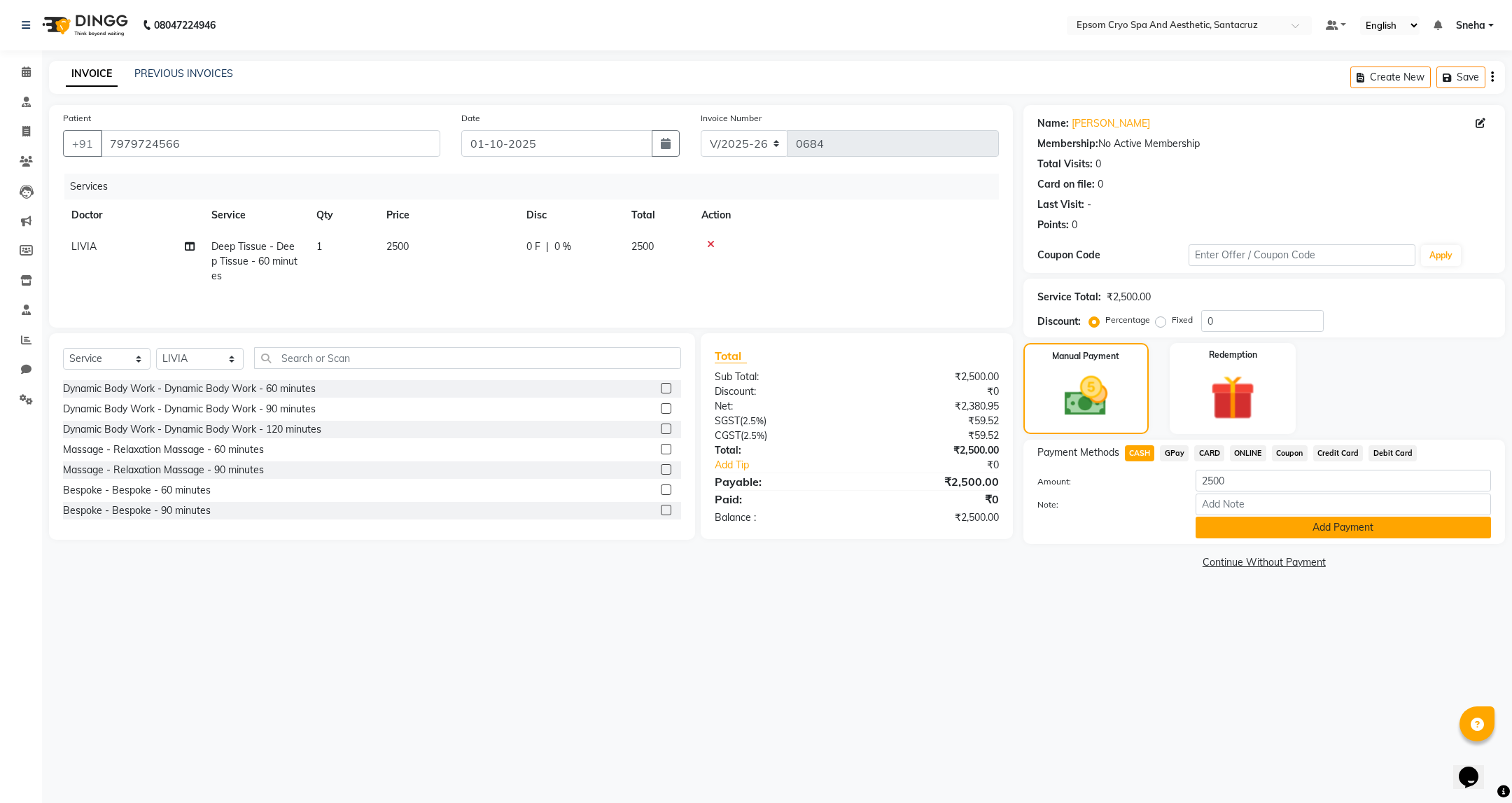
click at [1334, 530] on button "Add Payment" at bounding box center [1343, 528] width 296 height 22
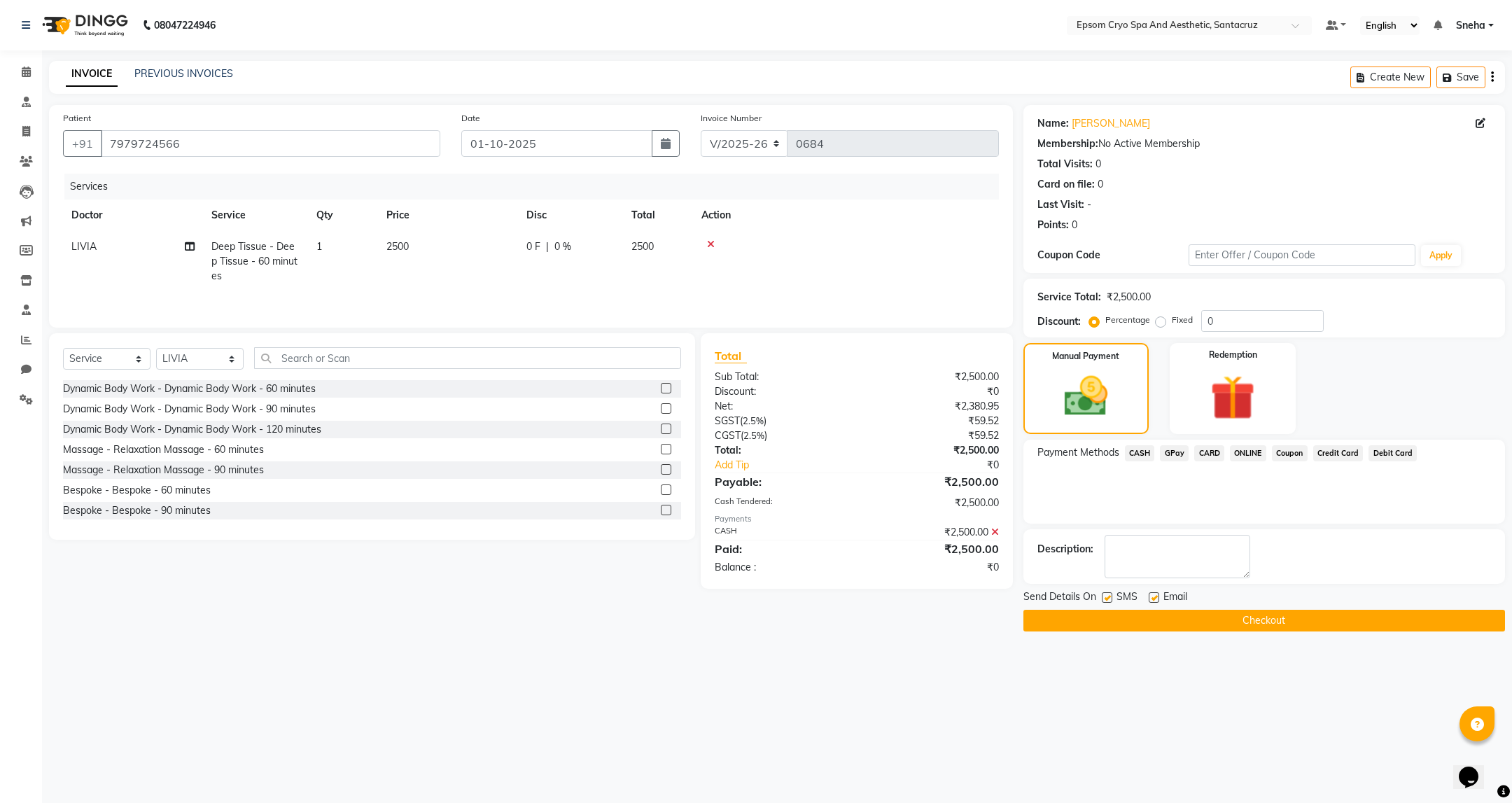
click at [1282, 620] on button "Checkout" at bounding box center [1264, 621] width 481 height 22
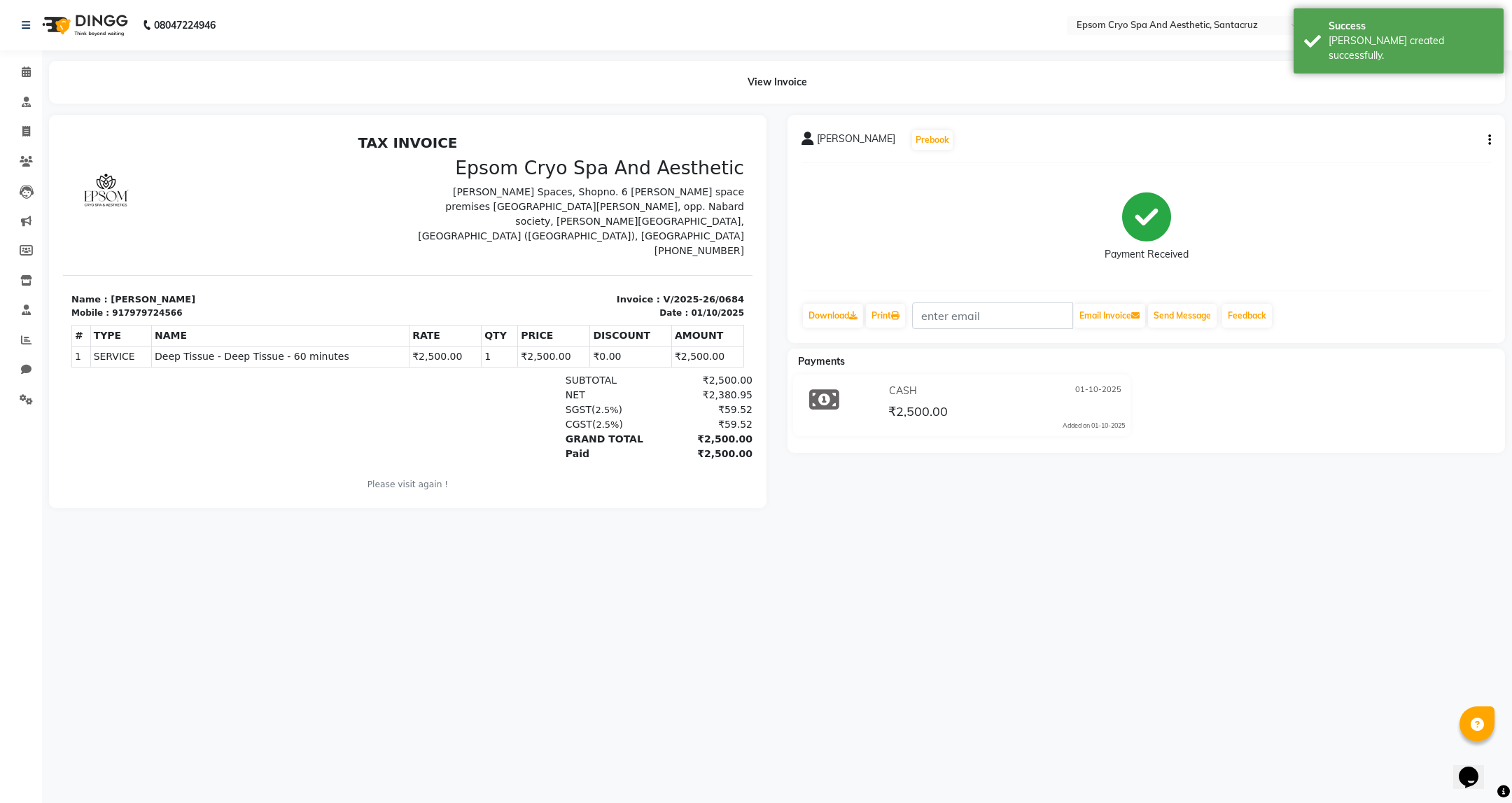
click at [105, 24] on img at bounding box center [84, 26] width 96 height 39
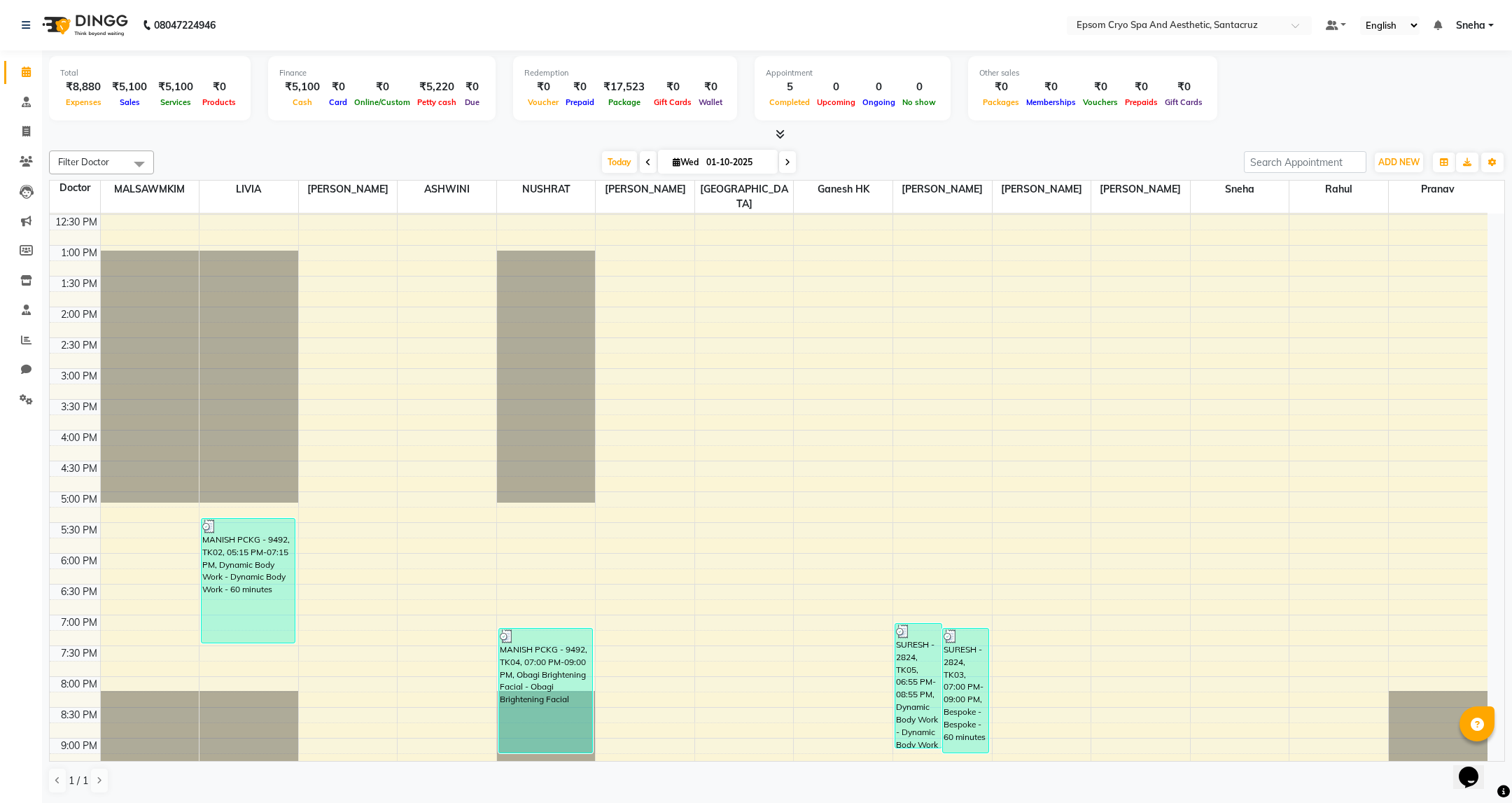
scroll to position [318, 0]
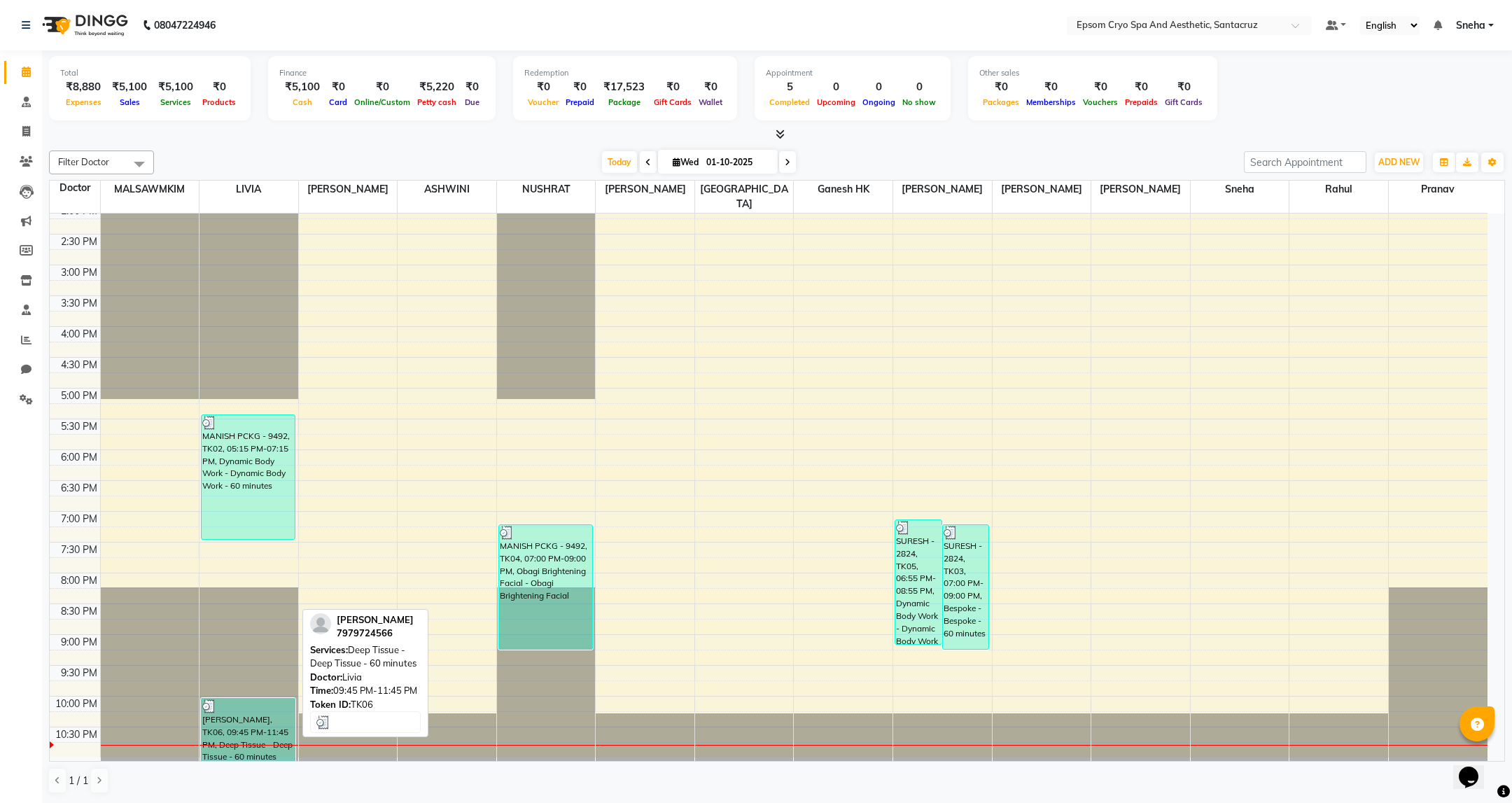
click at [260, 713] on div "[PERSON_NAME], TK06, 09:45 PM-11:45 PM, Deep Tissue - Deep Tissue - 60 minutes" at bounding box center [248, 737] width 93 height 77
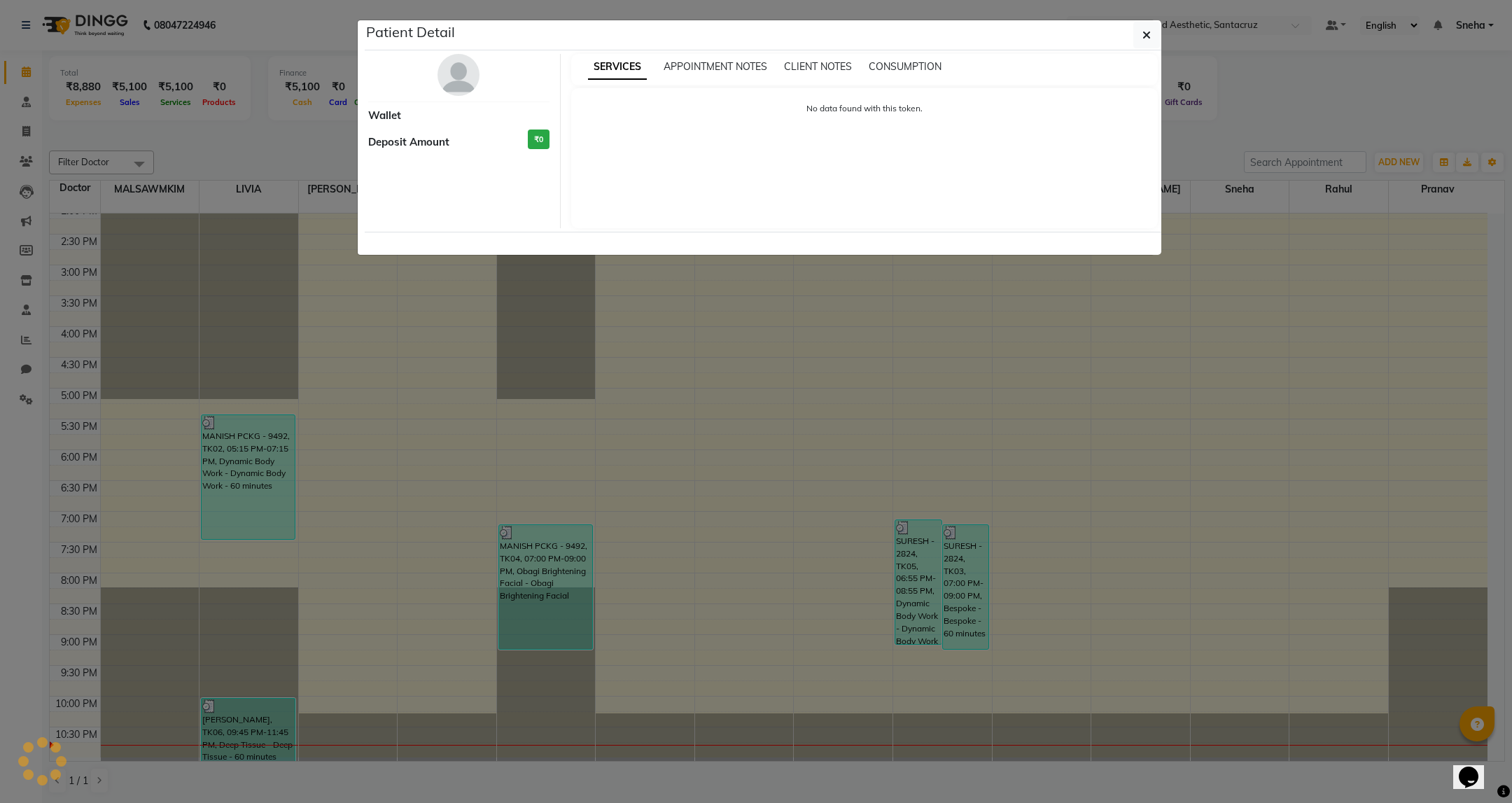
select select "3"
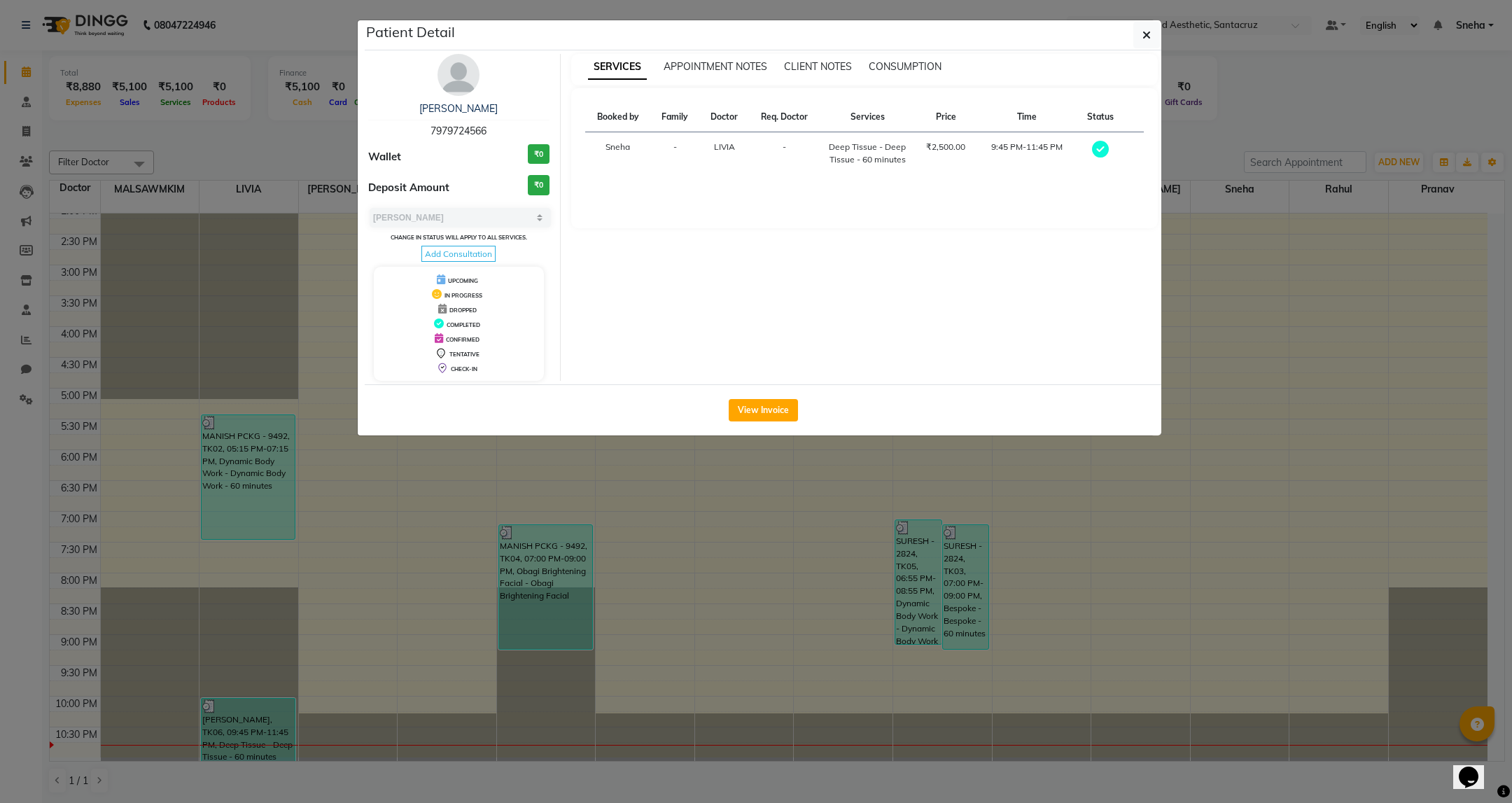
click at [1088, 517] on ngb-modal-window "Patient Detail [PERSON_NAME] 7979724566 Wallet ₹0 Deposit Amount ₹0 Select MARK…" at bounding box center [756, 401] width 1512 height 803
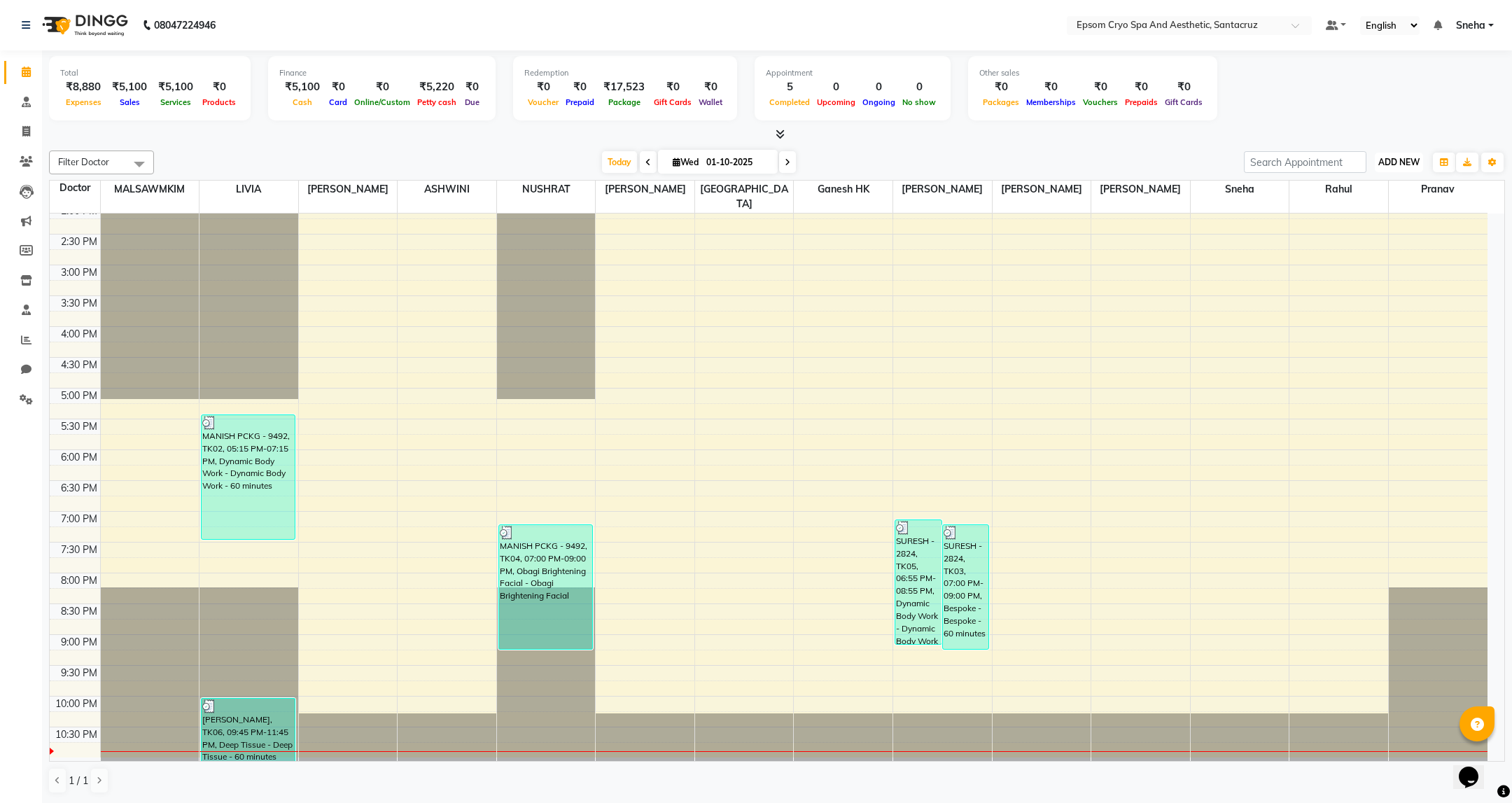
click at [1393, 166] on span "ADD NEW" at bounding box center [1399, 162] width 41 height 11
click at [1327, 114] on div "Total ₹8,880 Expenses ₹5,100 Sales ₹5,100 Services ₹0 Products Finance ₹5,100 C…" at bounding box center [777, 90] width 1456 height 69
click at [1397, 164] on span "ADD NEW" at bounding box center [1399, 162] width 41 height 11
click at [1351, 221] on link "Add Expense" at bounding box center [1367, 225] width 111 height 19
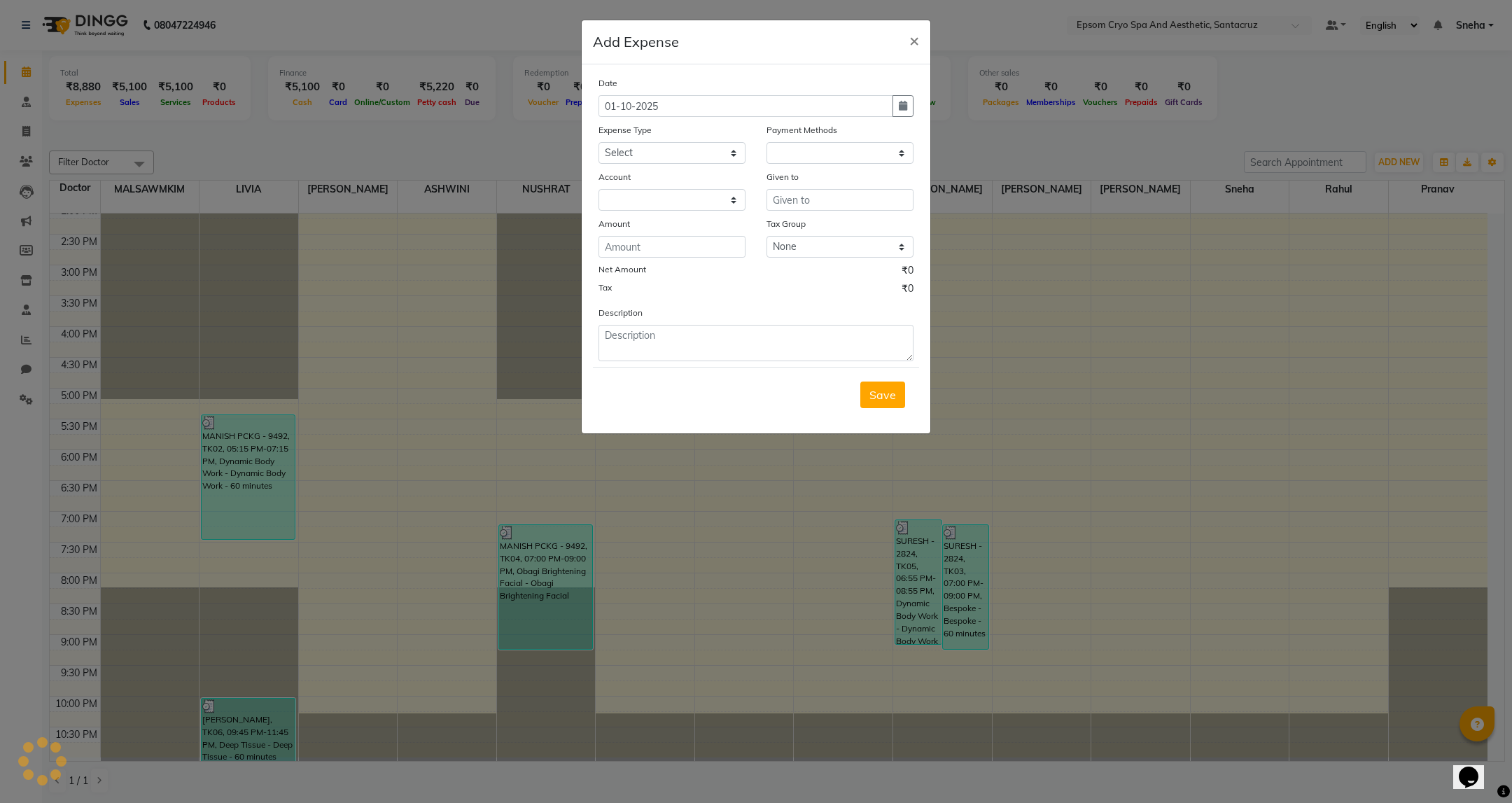
select select "1"
select select "7159"
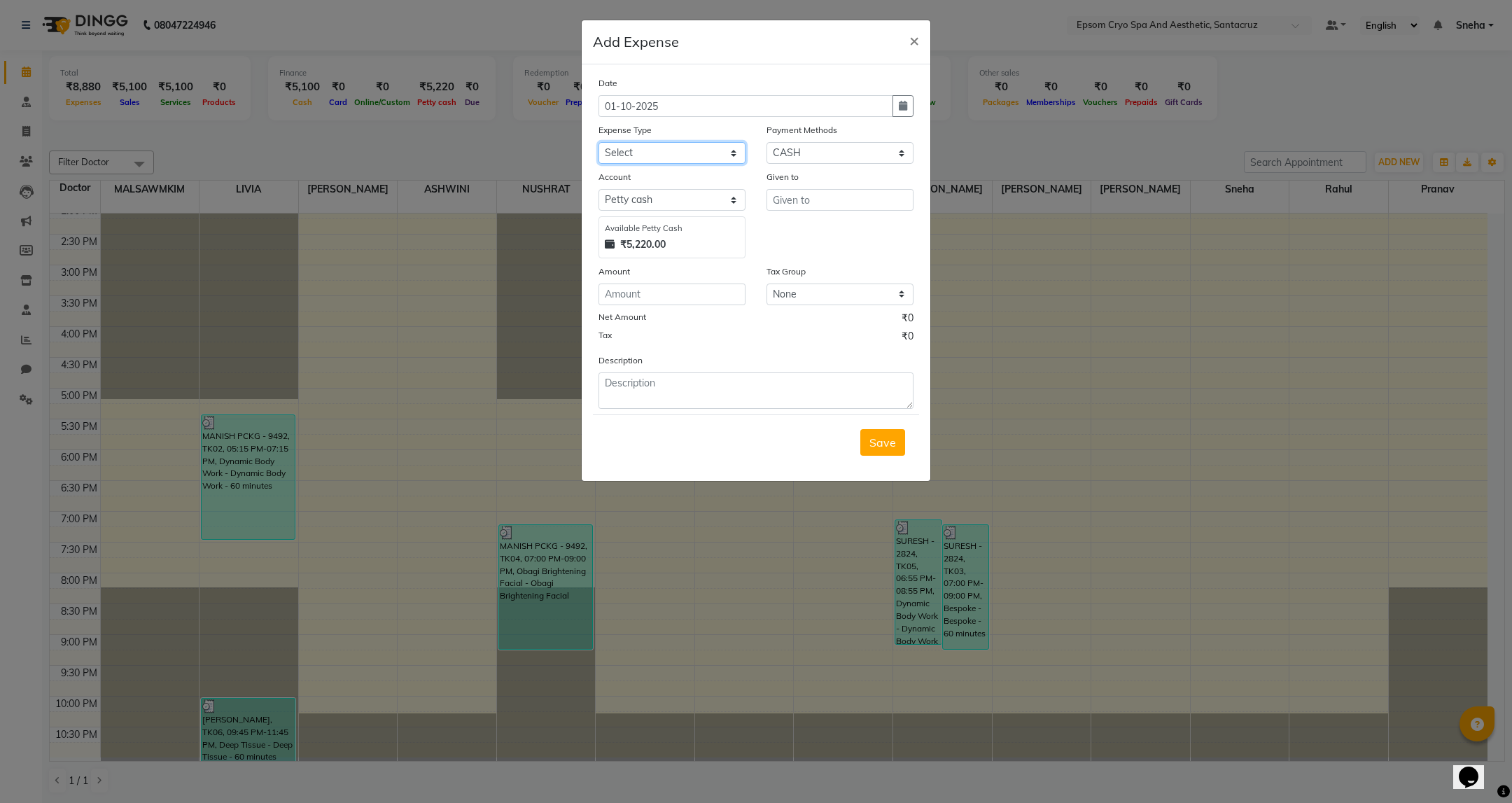
click at [693, 158] on select "Select Advance Salary Bank charges Car maintenance Cash transfer to bank Cash t…" at bounding box center [672, 153] width 147 height 22
select select "10"
click at [598, 143] on select "Select Advance Salary Bank charges Car maintenance Cash transfer to bank Cash t…" at bounding box center [672, 153] width 147 height 22
click at [827, 204] on input "text" at bounding box center [840, 200] width 147 height 22
click at [837, 232] on button "LI VIA" at bounding box center [822, 229] width 111 height 23
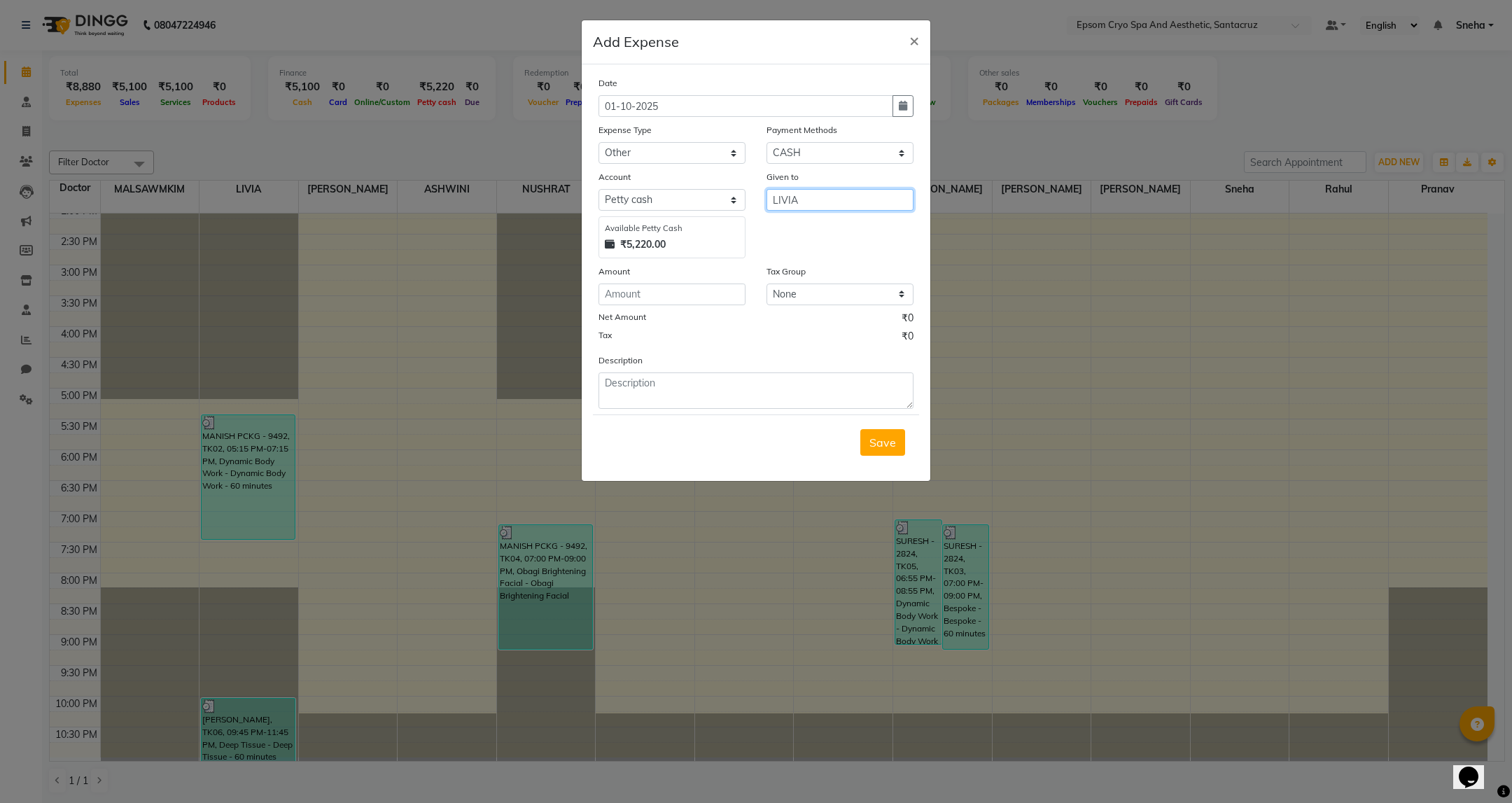
type input "LIVIA"
click at [635, 299] on input "number" at bounding box center [672, 295] width 147 height 22
type input "200"
click at [712, 406] on textarea at bounding box center [756, 390] width 315 height 36
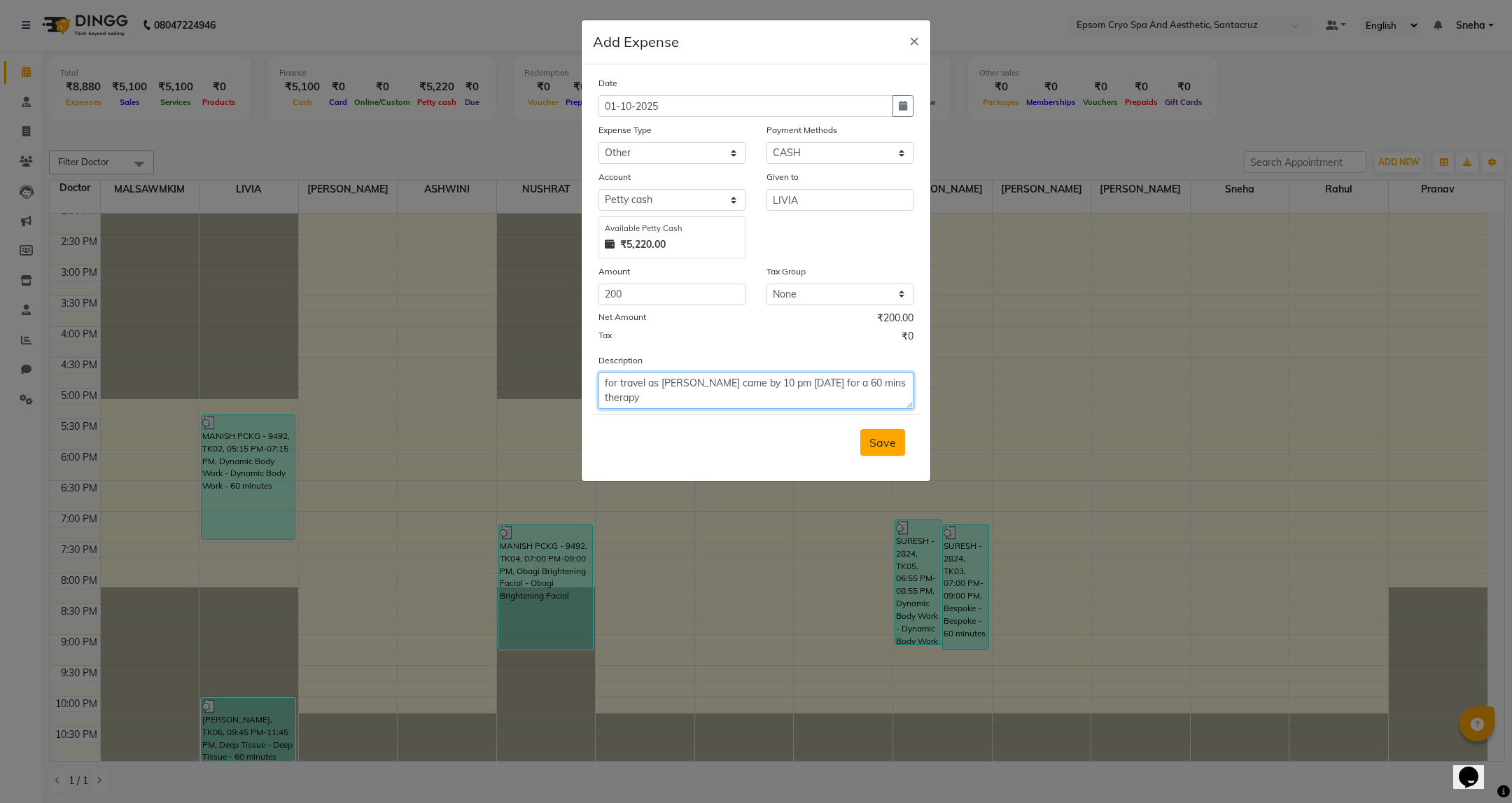
type textarea "for travel as [PERSON_NAME] came by 10 pm [DATE] for a 60 mins therapy"
click at [893, 445] on span "Save" at bounding box center [882, 442] width 27 height 14
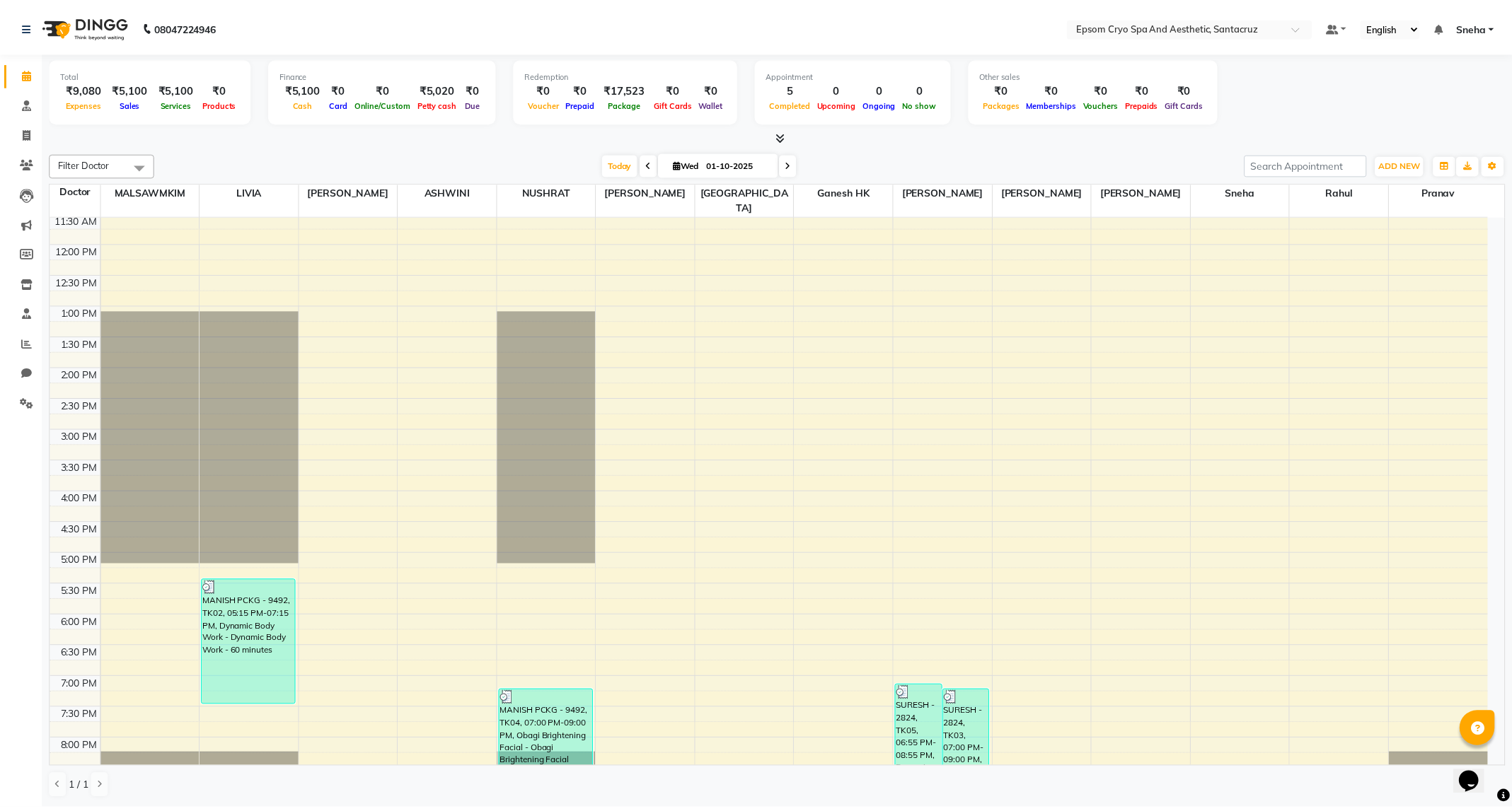
scroll to position [322, 0]
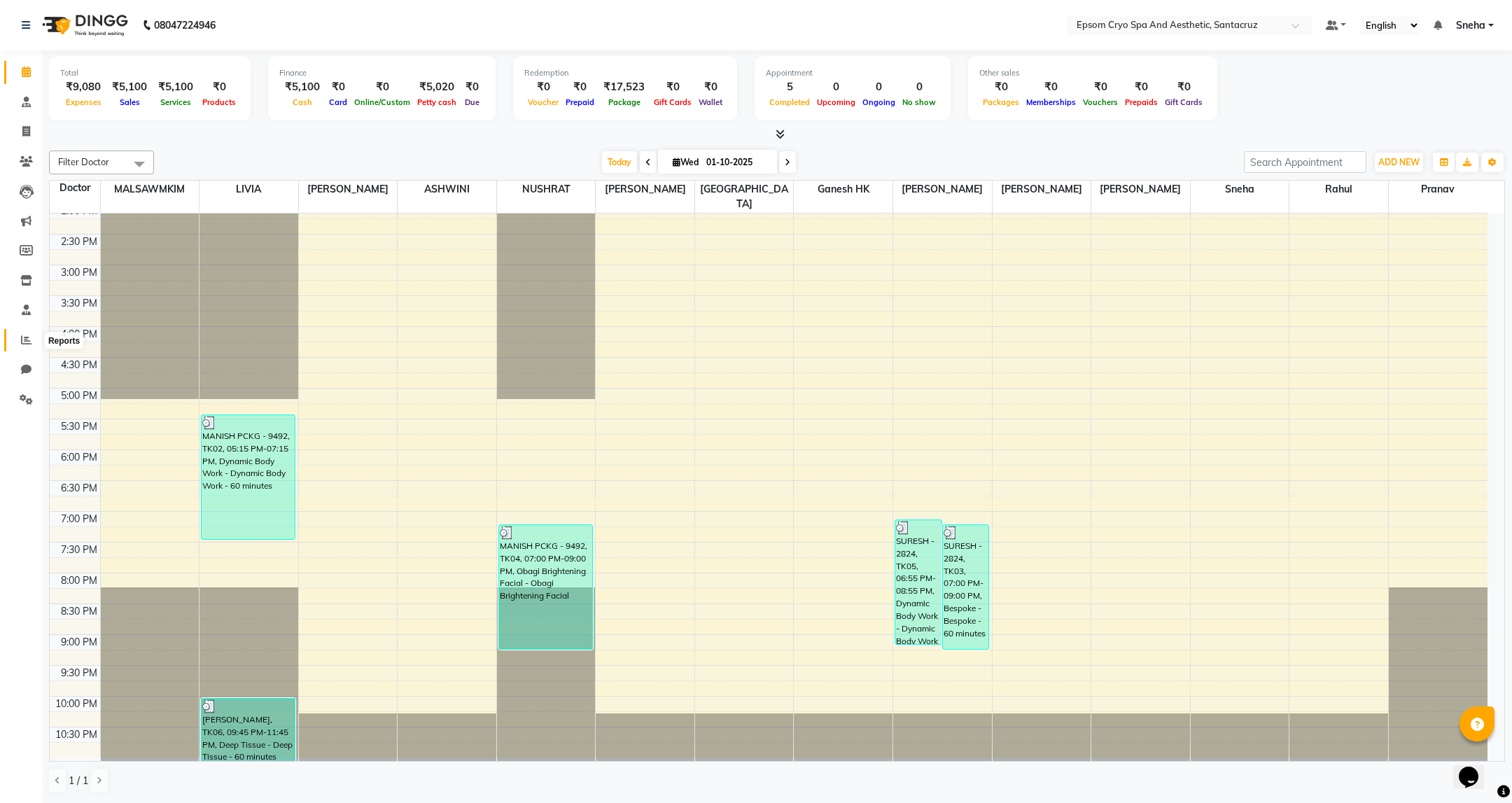
click at [26, 339] on icon at bounding box center [26, 340] width 11 height 11
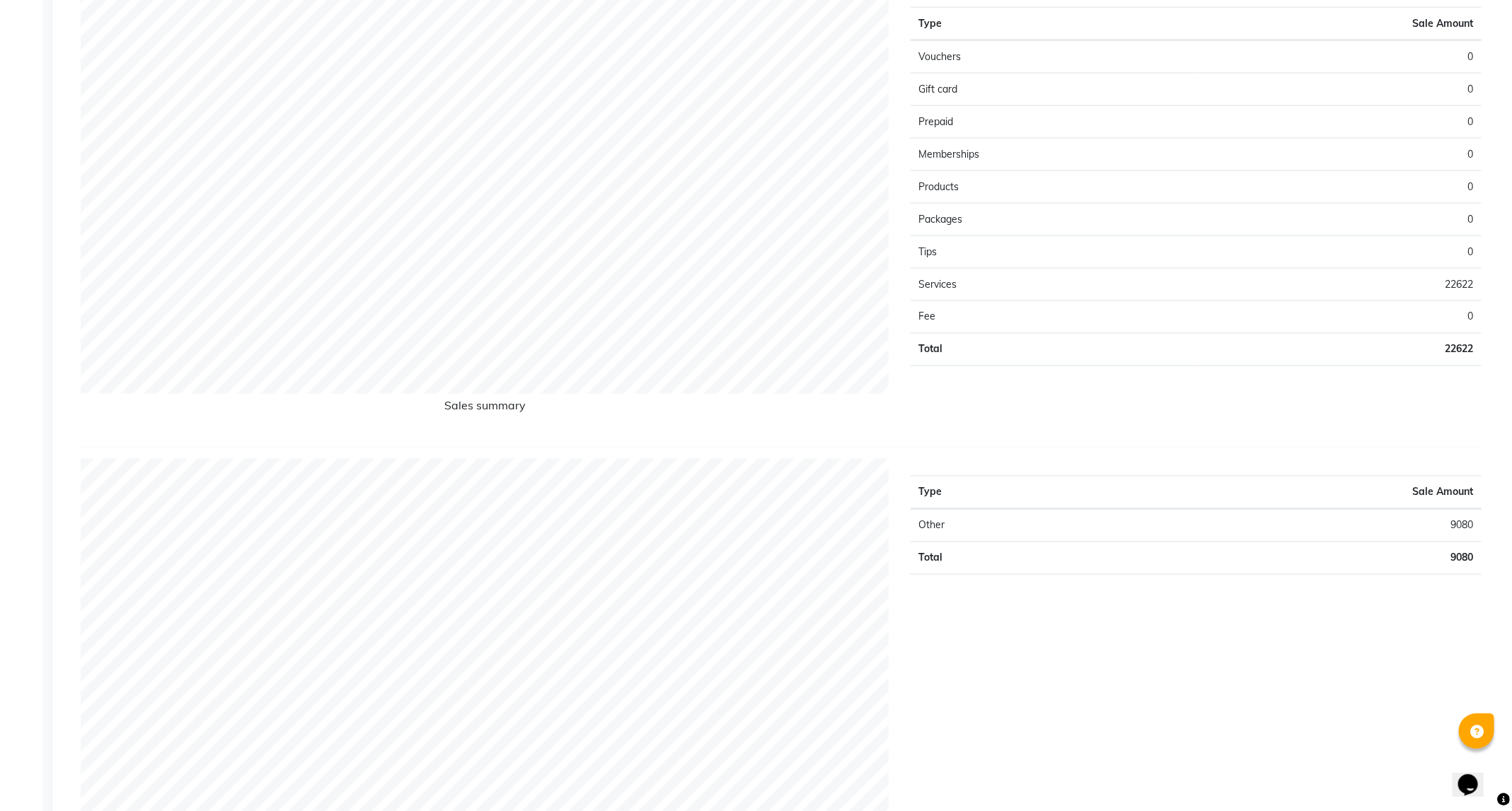
scroll to position [1591, 0]
